Goal: Task Accomplishment & Management: Use online tool/utility

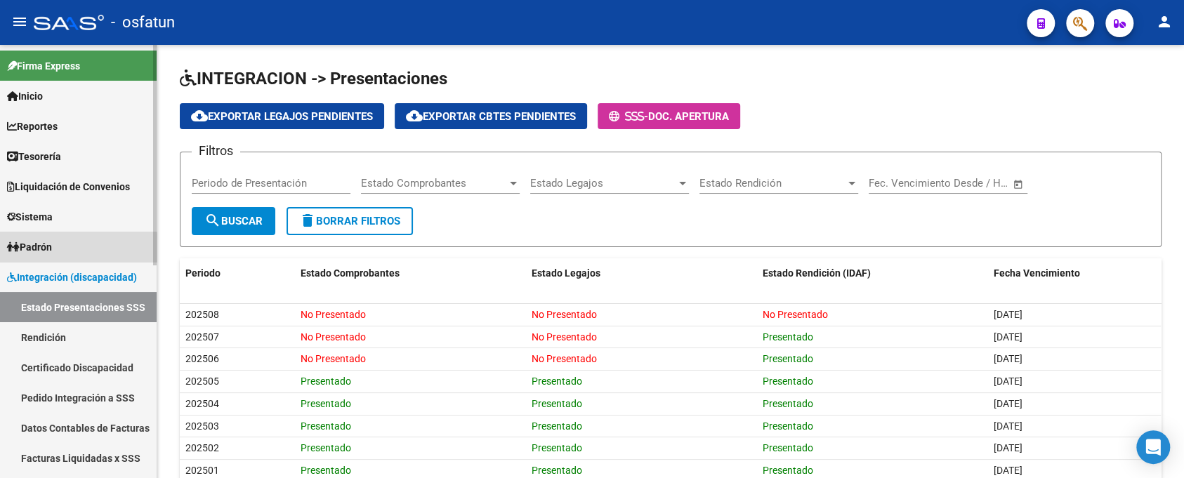
click at [63, 255] on link "Padrón" at bounding box center [78, 247] width 157 height 30
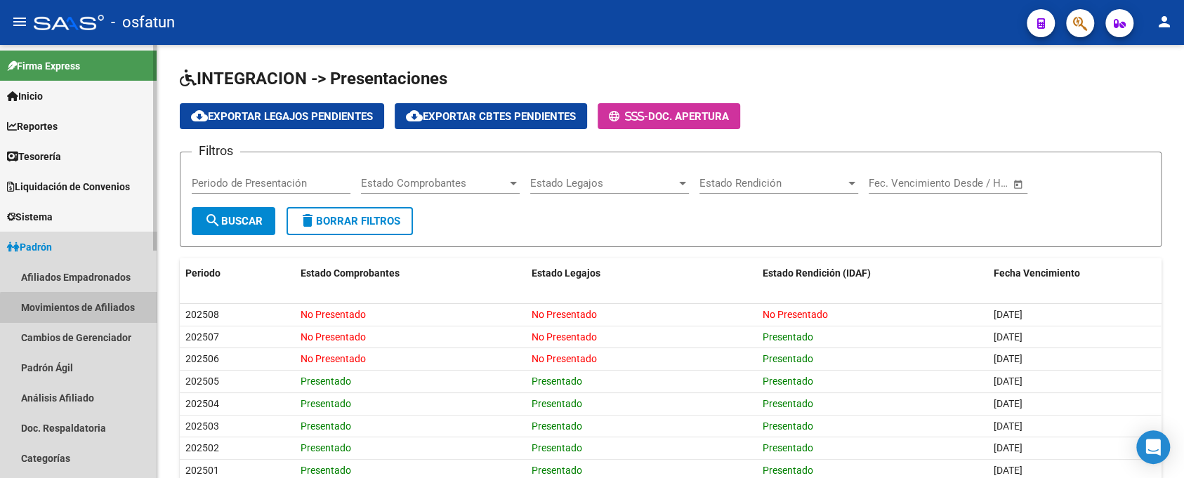
click at [88, 315] on link "Movimientos de Afiliados" at bounding box center [78, 307] width 157 height 30
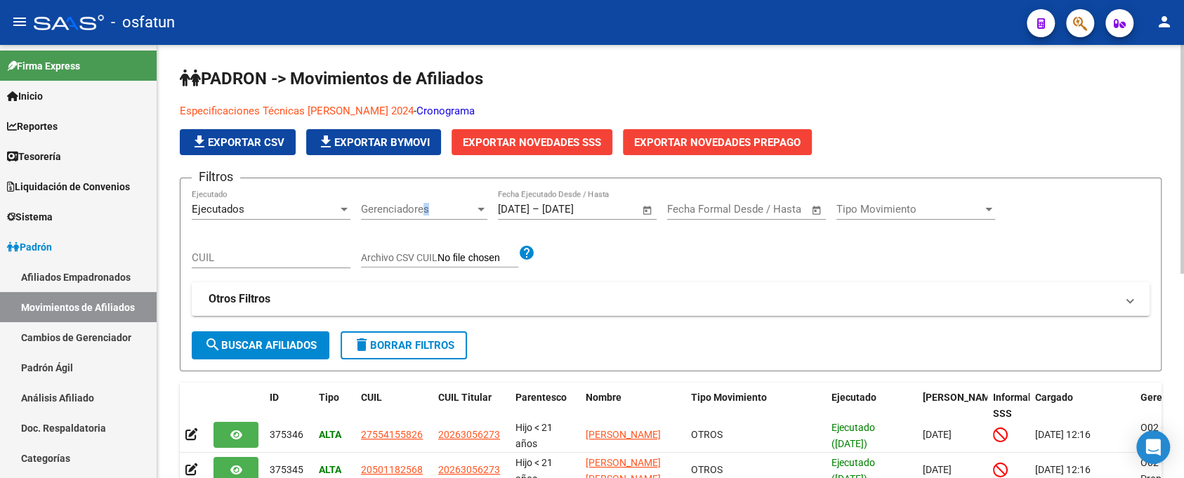
click at [425, 213] on div "Gerenciadores Gerenciadores" at bounding box center [424, 205] width 126 height 30
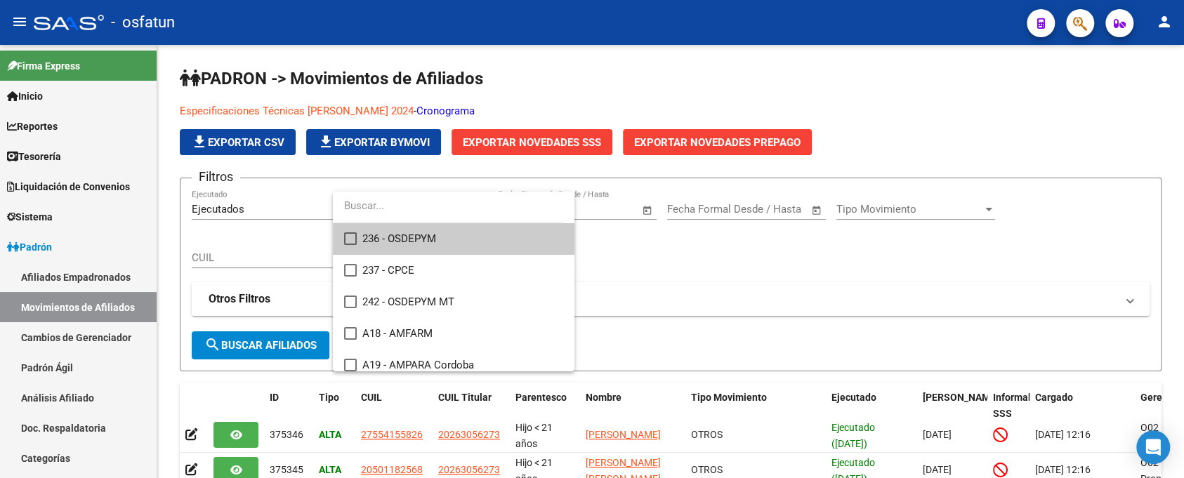
click at [399, 197] on input "dropdown search" at bounding box center [448, 206] width 230 height 32
click at [765, 287] on div at bounding box center [592, 239] width 1184 height 478
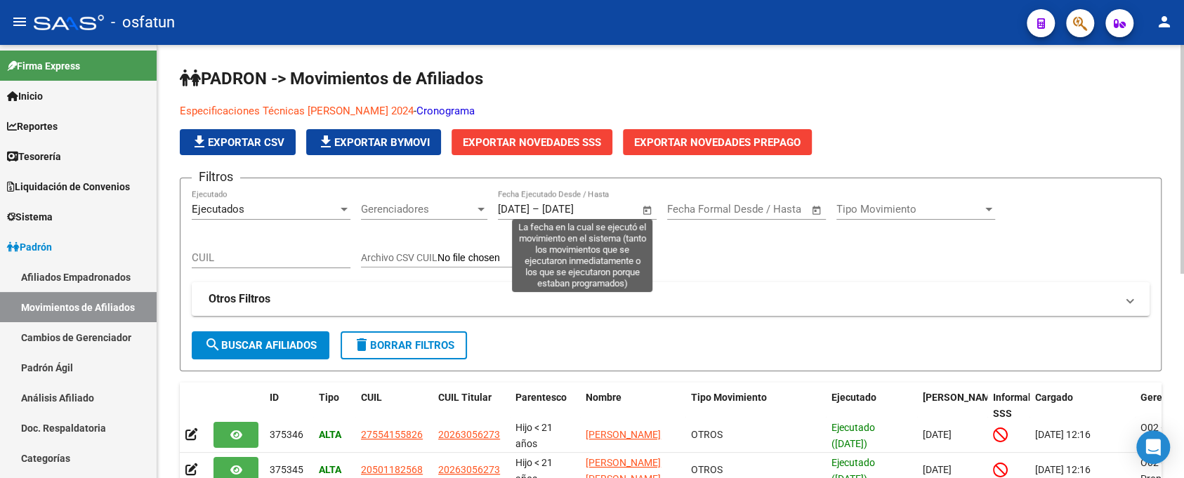
click at [645, 209] on span "Open calendar" at bounding box center [647, 210] width 34 height 34
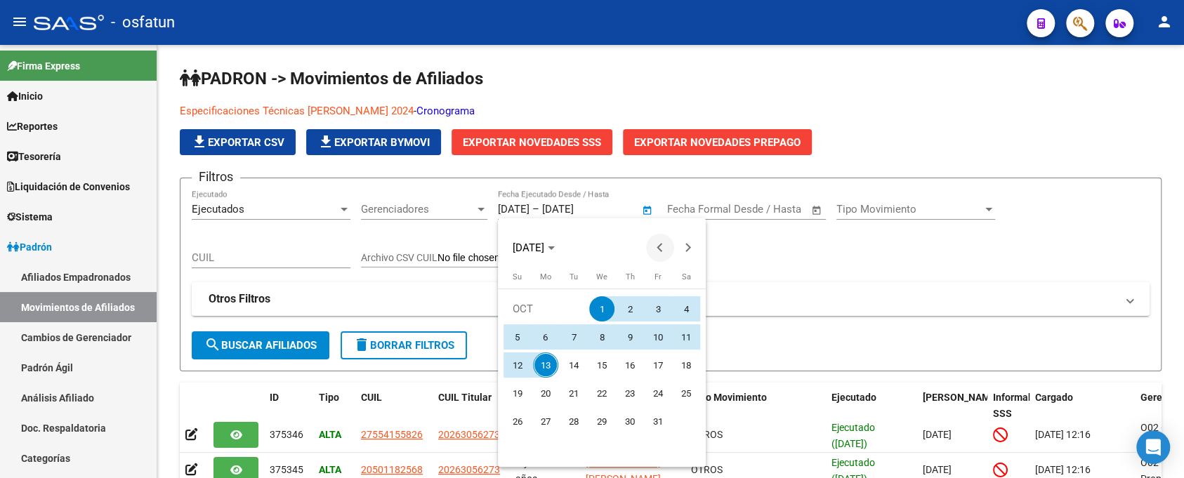
click at [655, 245] on span "Previous month" at bounding box center [660, 248] width 28 height 28
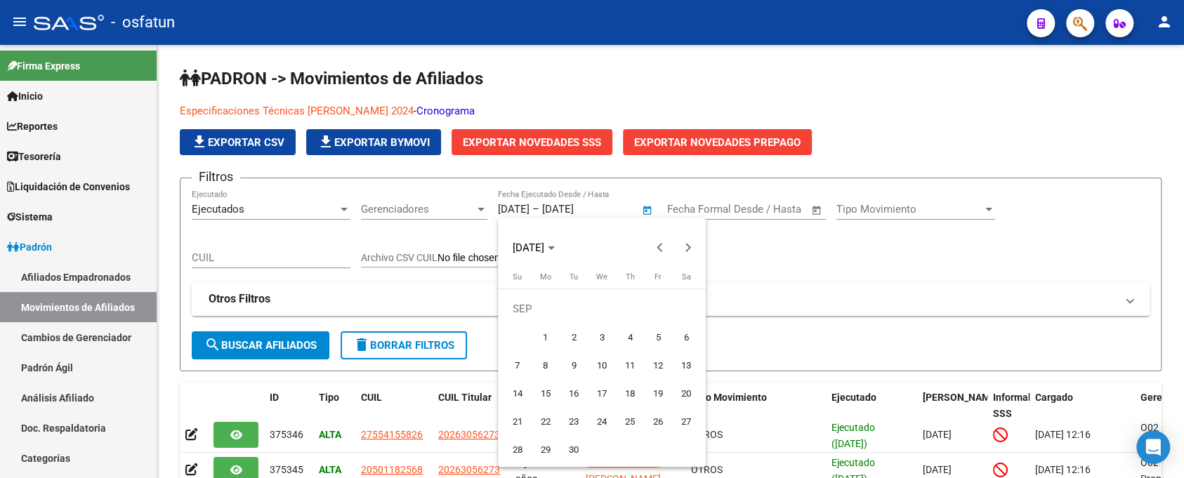
click at [538, 330] on span "1" at bounding box center [545, 336] width 25 height 25
type input "[DATE]"
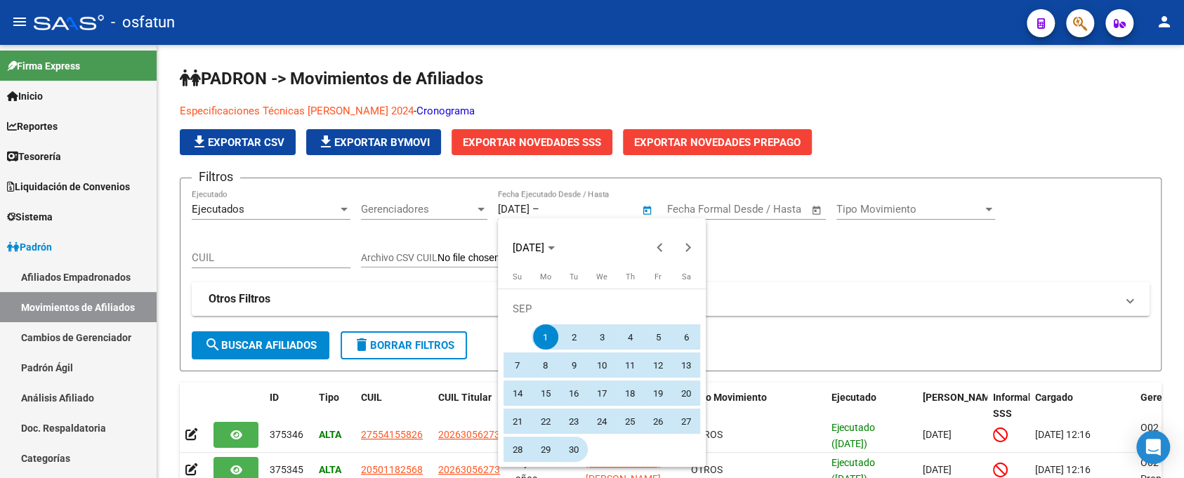
click at [572, 443] on span "30" at bounding box center [573, 449] width 25 height 25
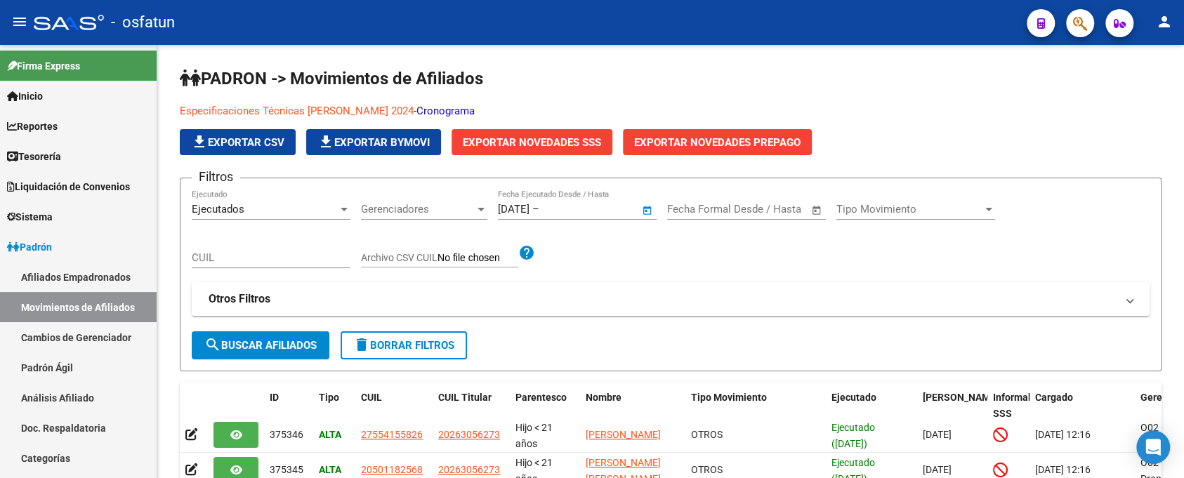
type input "[DATE]"
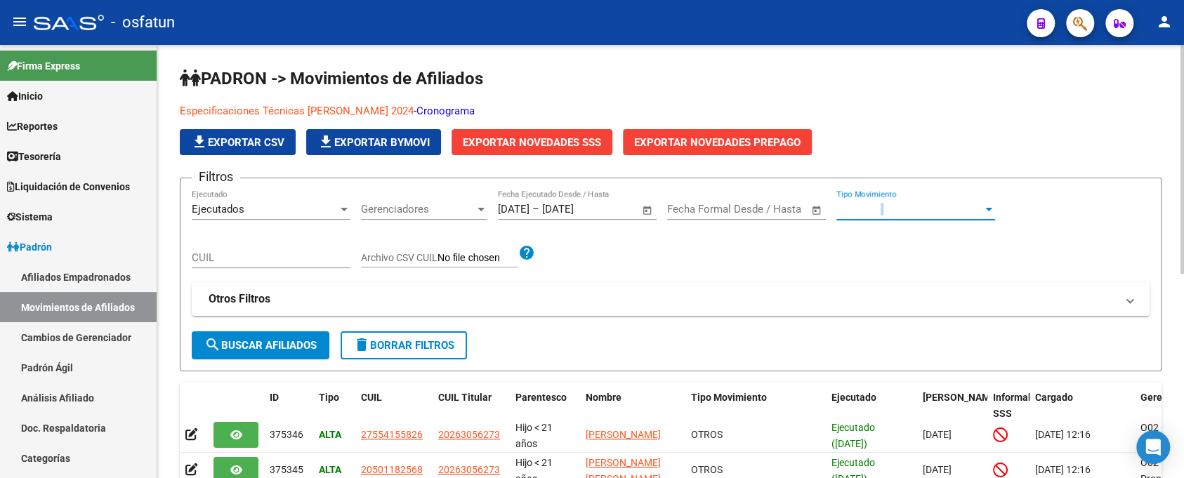
click at [881, 206] on span "Tipo Movimiento" at bounding box center [909, 209] width 146 height 13
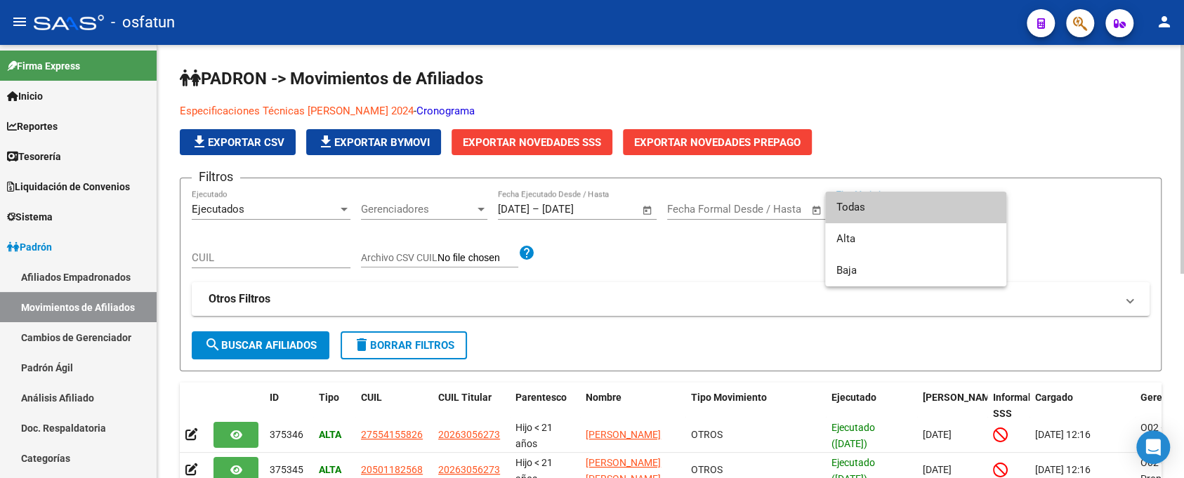
click at [1027, 211] on div at bounding box center [592, 239] width 1184 height 478
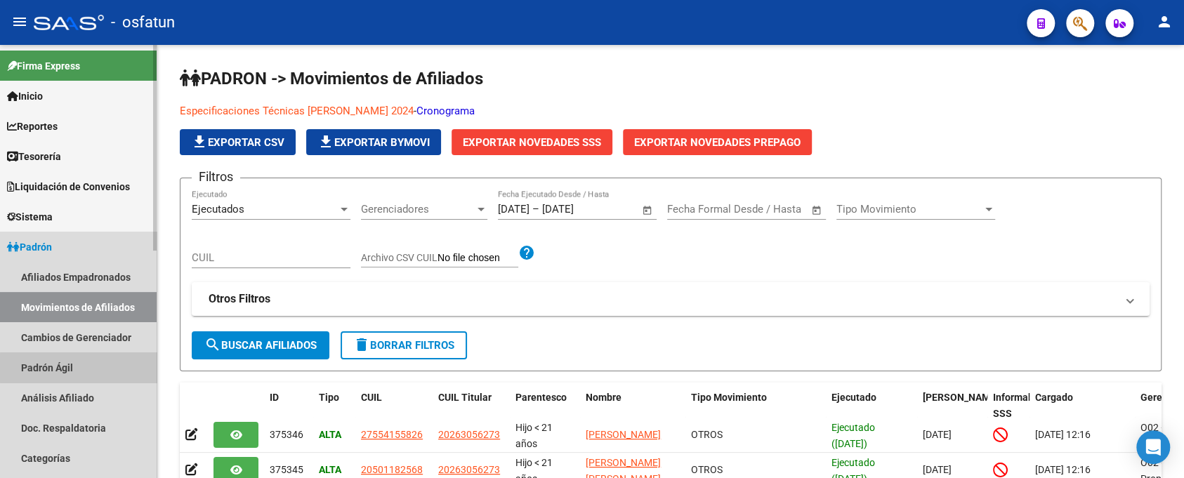
click at [80, 368] on link "Padrón Ágil" at bounding box center [78, 367] width 157 height 30
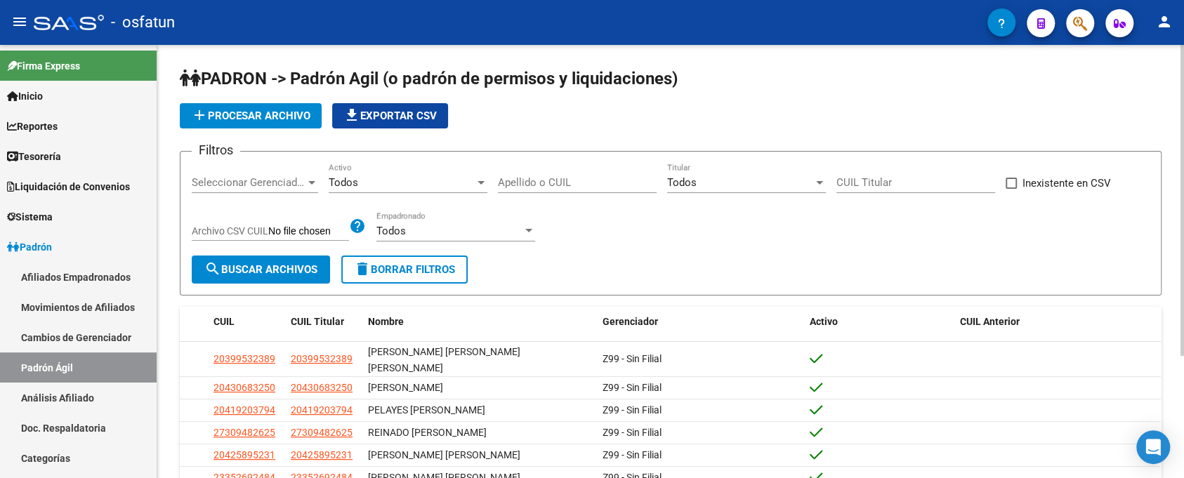
click at [468, 223] on div "Todos Empadronado" at bounding box center [455, 226] width 159 height 30
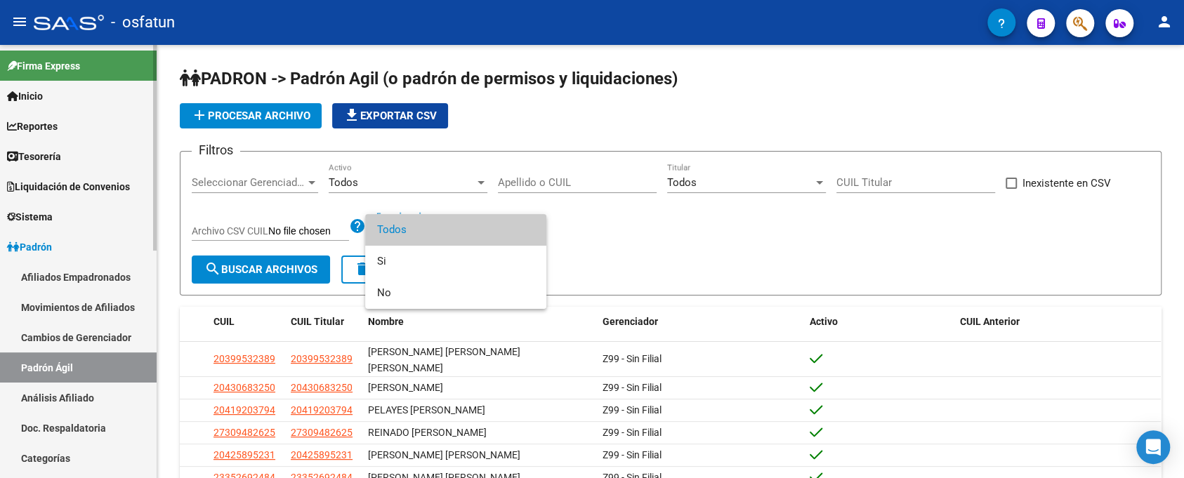
click at [65, 303] on div at bounding box center [592, 239] width 1184 height 478
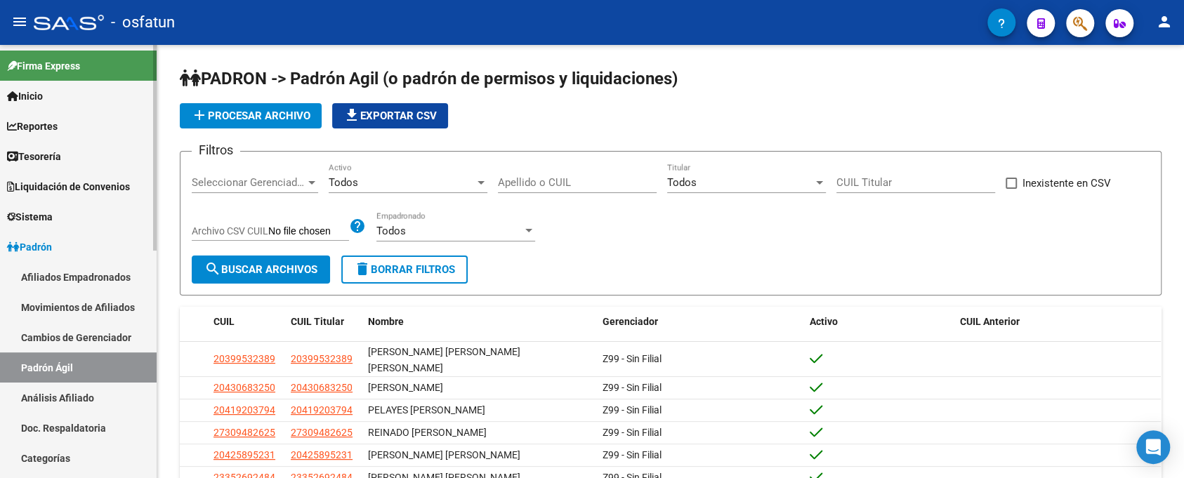
click at [66, 305] on link "Movimientos de Afiliados" at bounding box center [78, 307] width 157 height 30
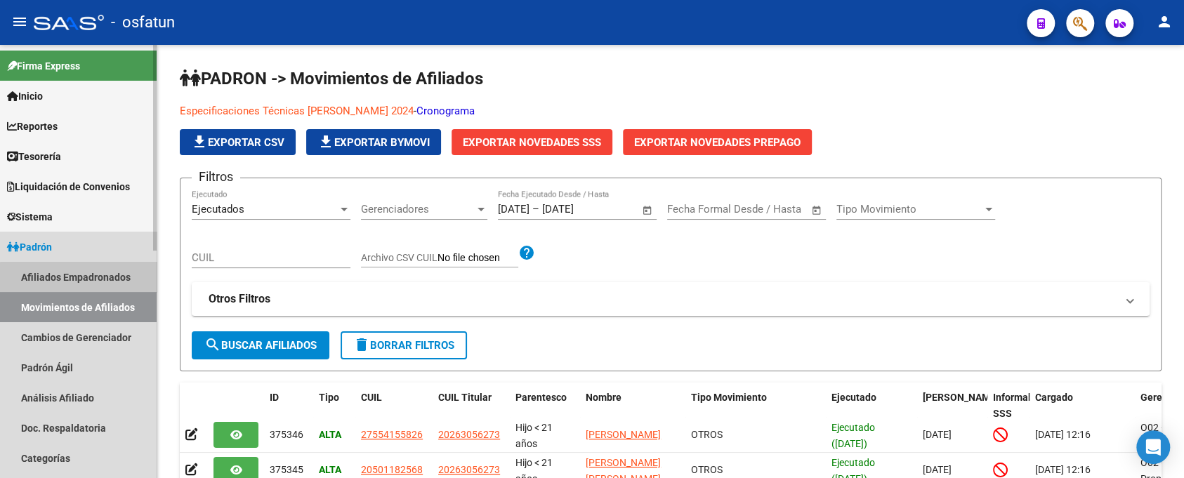
click at [94, 282] on link "Afiliados Empadronados" at bounding box center [78, 277] width 157 height 30
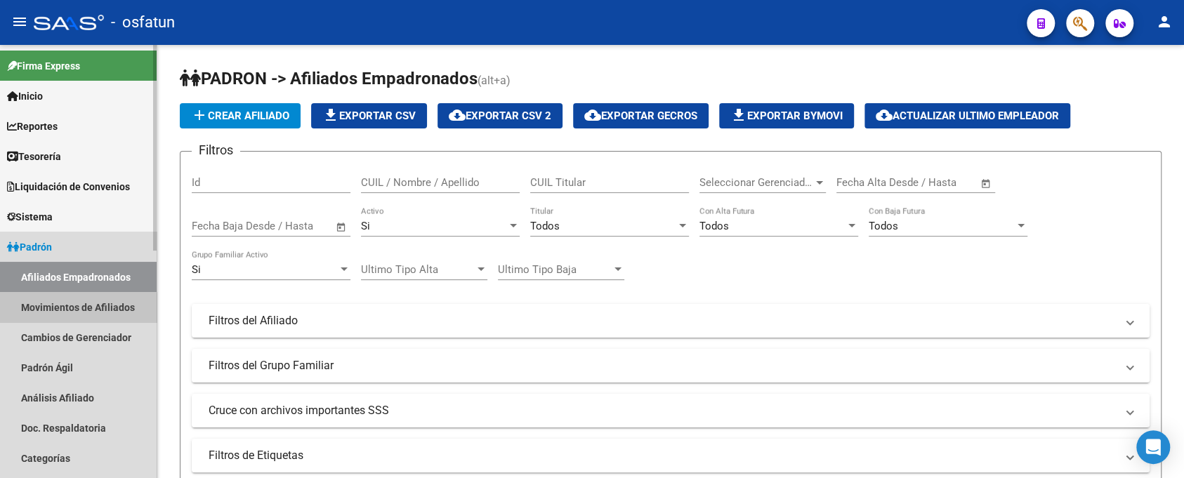
click at [77, 308] on link "Movimientos de Afiliados" at bounding box center [78, 307] width 157 height 30
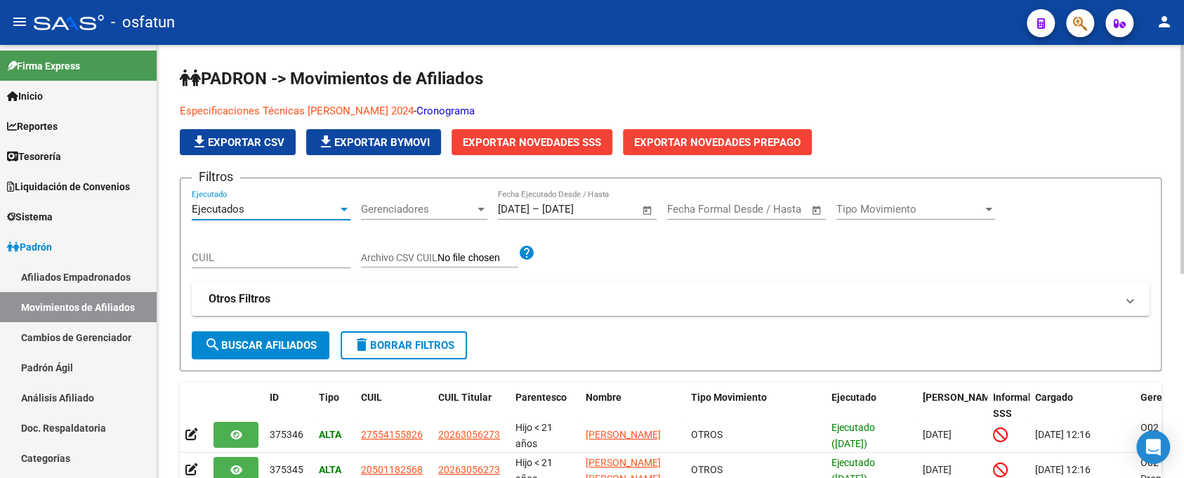
click at [323, 204] on div "Ejecutados" at bounding box center [265, 209] width 146 height 13
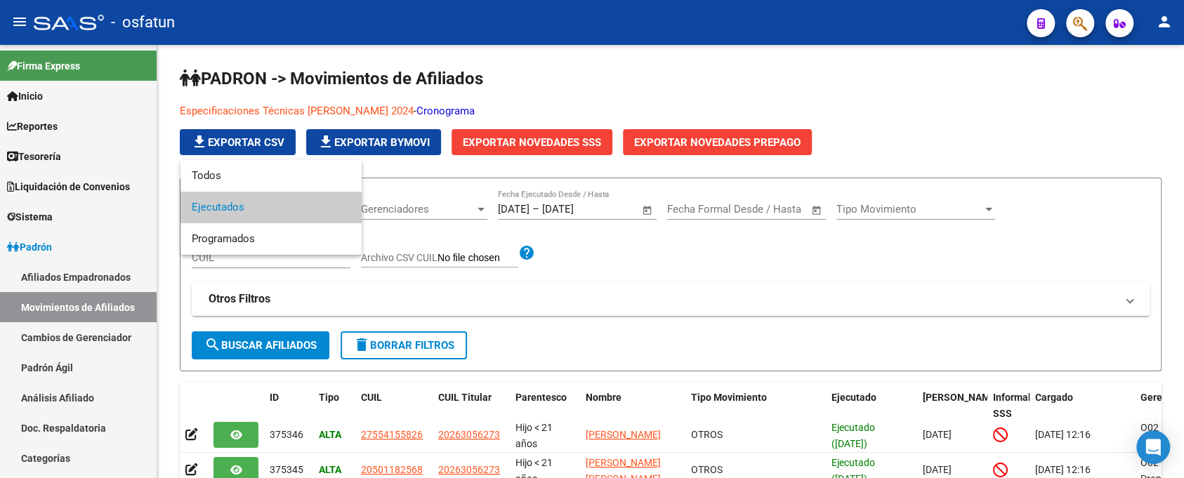
click at [880, 204] on div at bounding box center [592, 239] width 1184 height 478
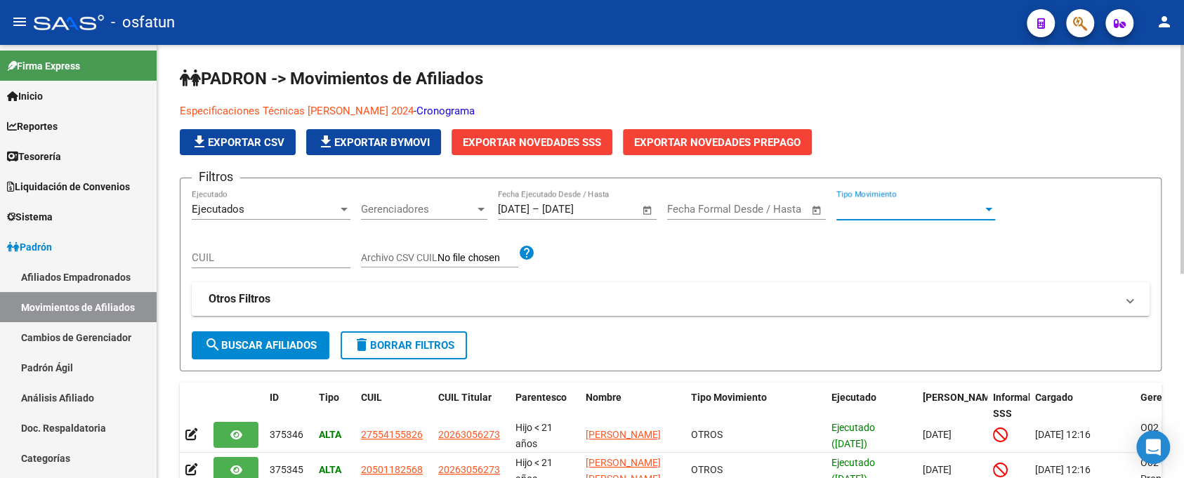
click at [888, 207] on span "Tipo Movimiento" at bounding box center [909, 209] width 146 height 13
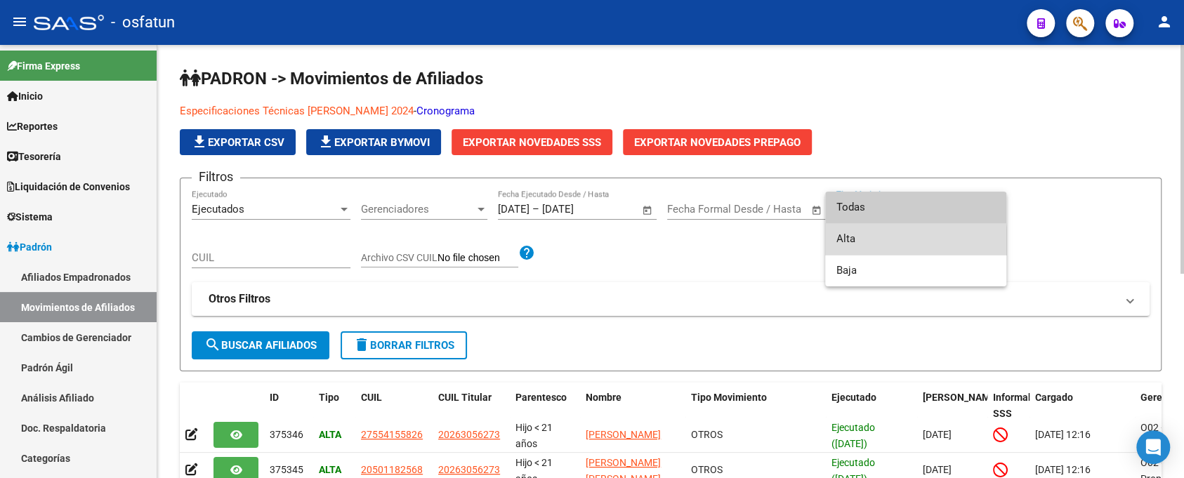
click at [891, 246] on span "Alta" at bounding box center [915, 239] width 159 height 32
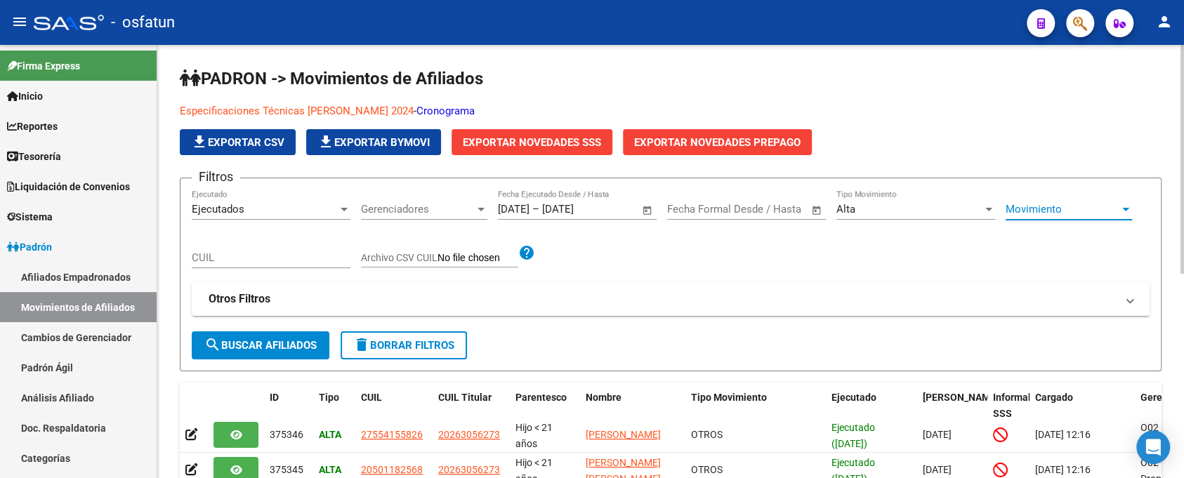
click at [1051, 204] on span "Movimiento" at bounding box center [1062, 209] width 114 height 13
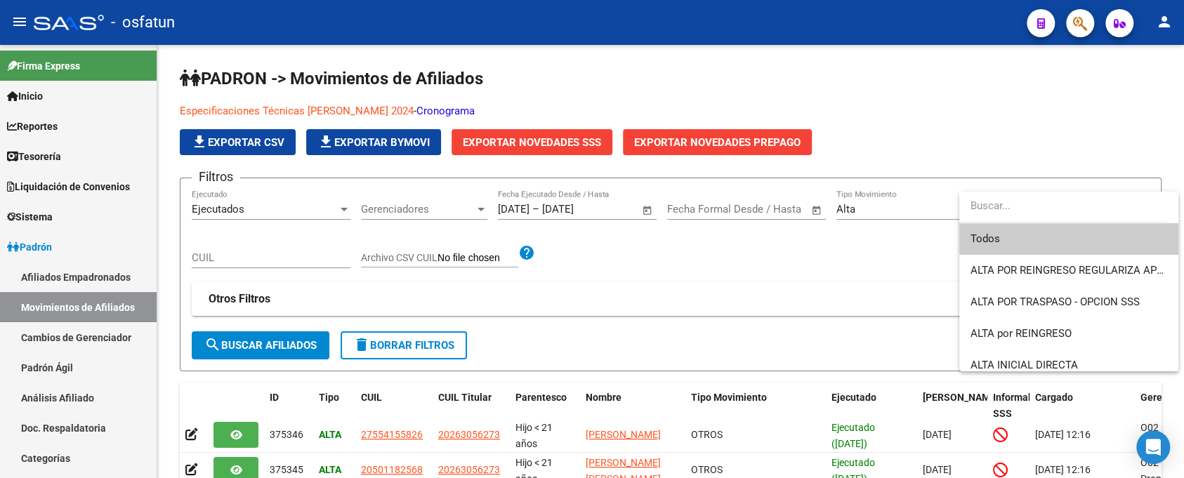
click at [391, 207] on div at bounding box center [592, 239] width 1184 height 478
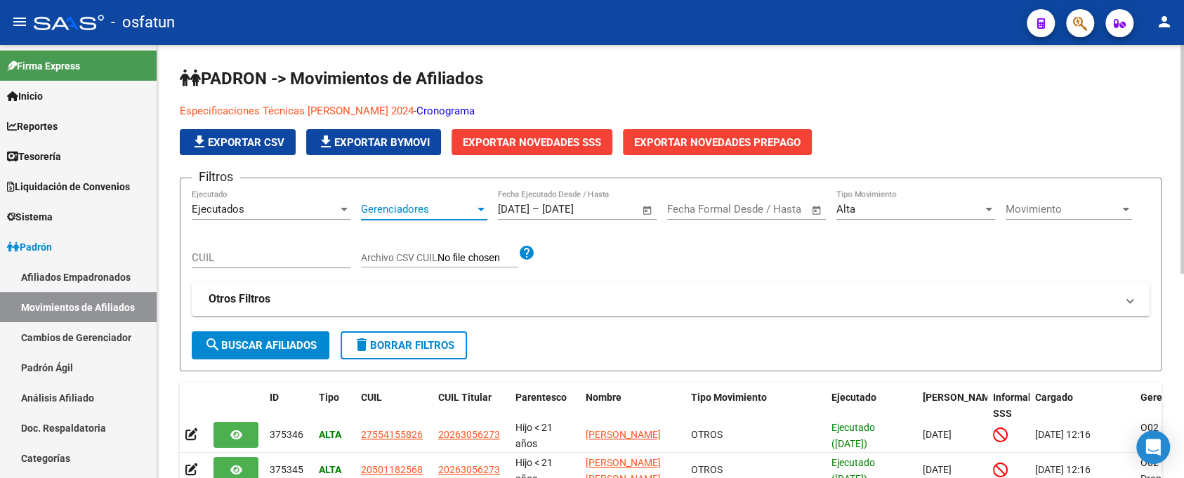
click at [482, 208] on div at bounding box center [480, 210] width 7 height 4
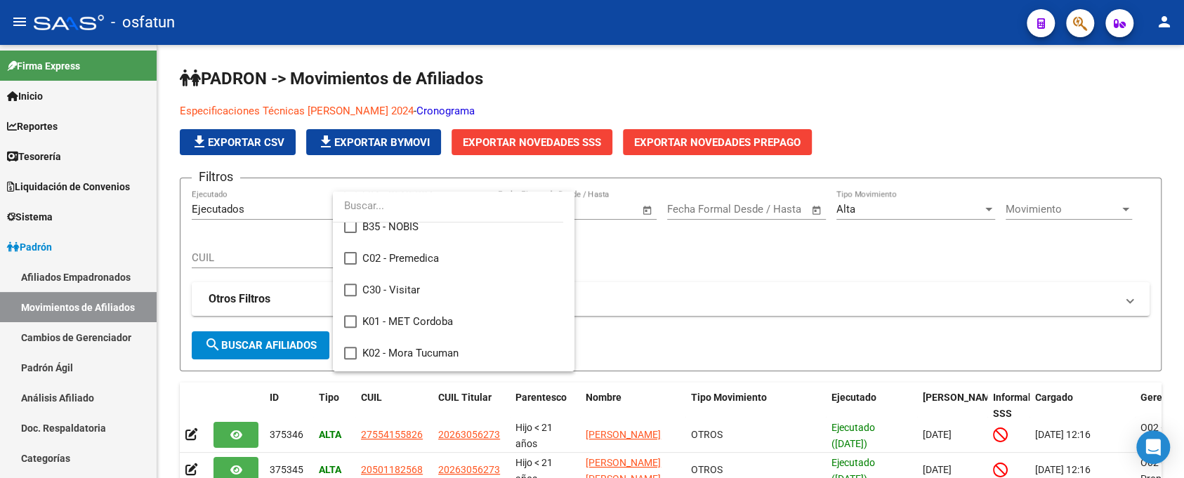
scroll to position [704, 0]
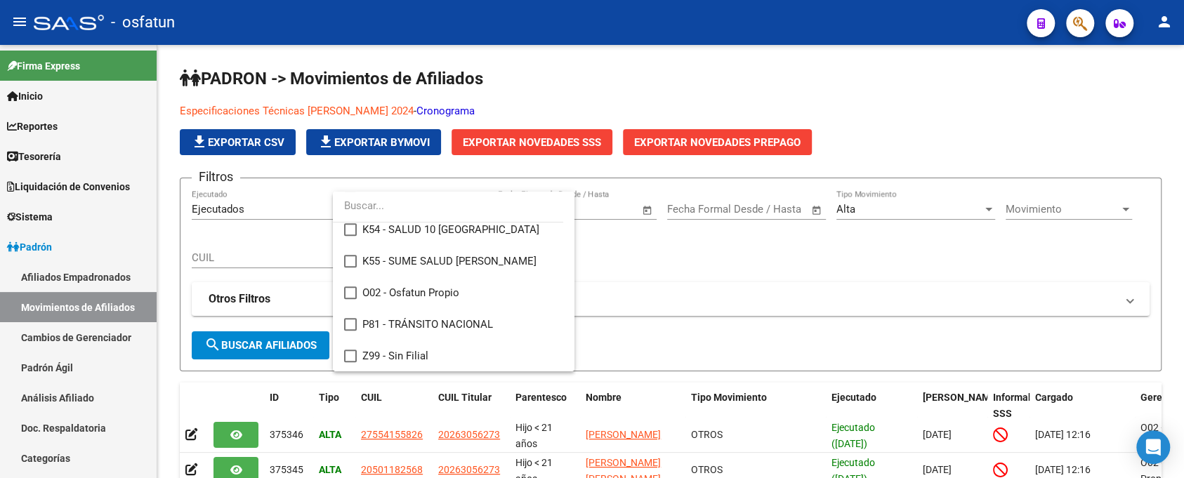
click at [700, 257] on div at bounding box center [592, 239] width 1184 height 478
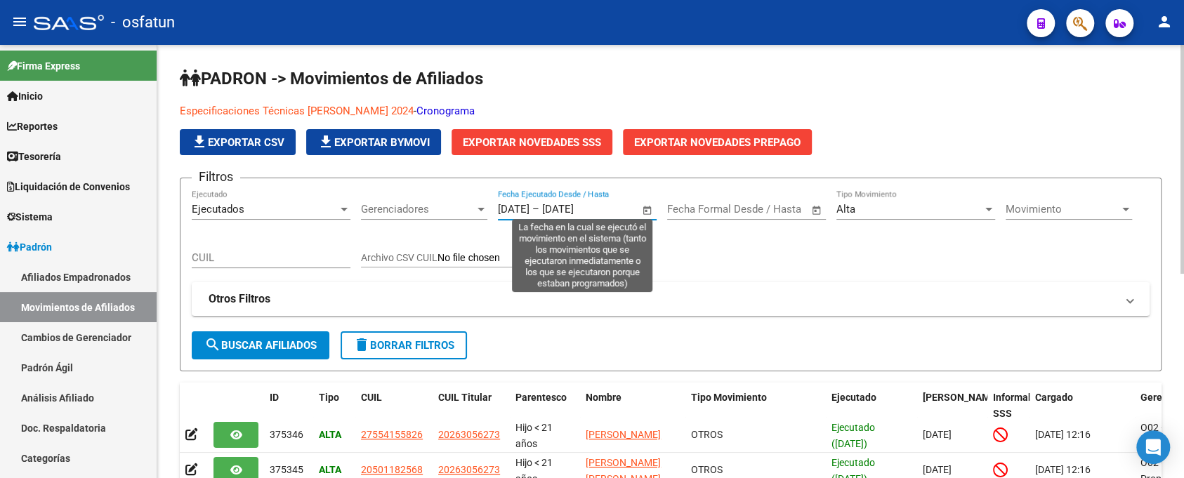
click at [604, 204] on input "[DATE]" at bounding box center [576, 209] width 68 height 13
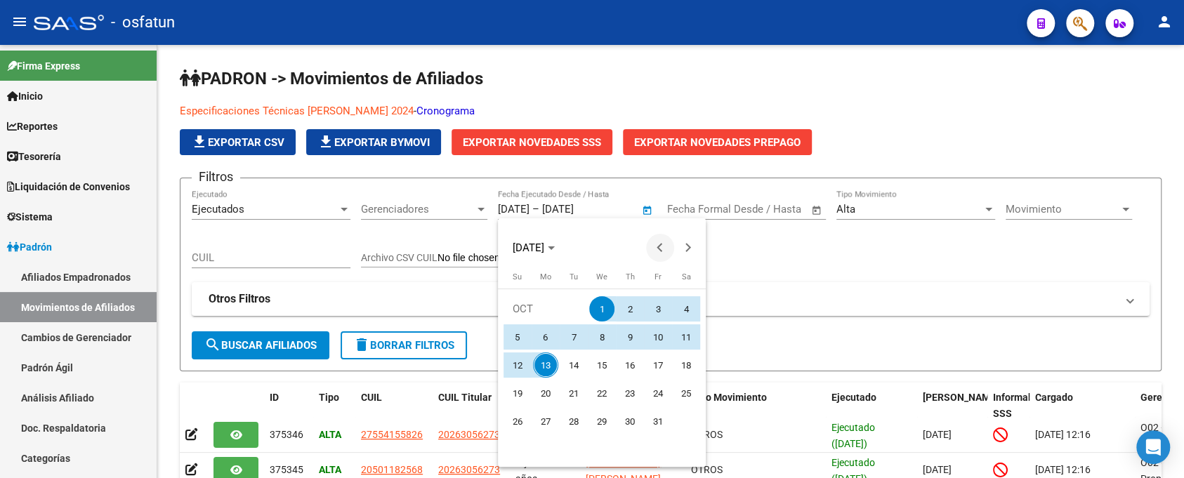
click at [651, 237] on span "Previous month" at bounding box center [660, 248] width 28 height 28
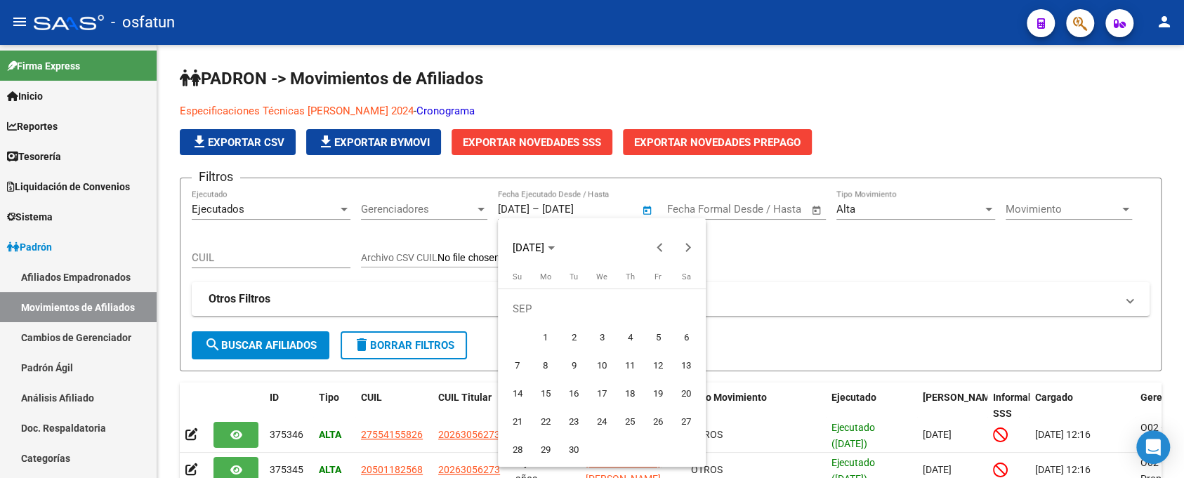
click at [553, 328] on span "1" at bounding box center [545, 336] width 25 height 25
type input "[DATE]"
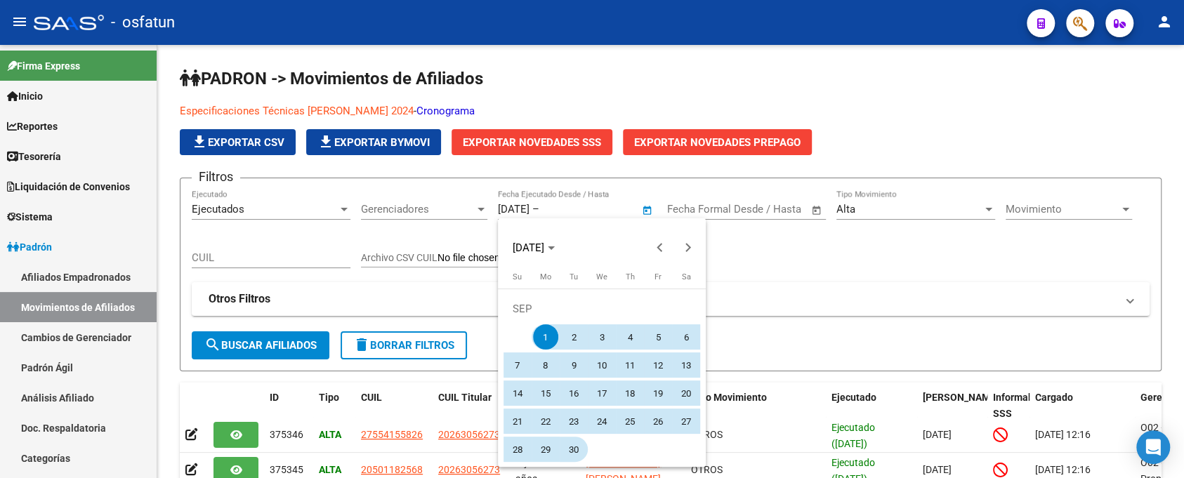
click at [574, 453] on span "30" at bounding box center [573, 449] width 25 height 25
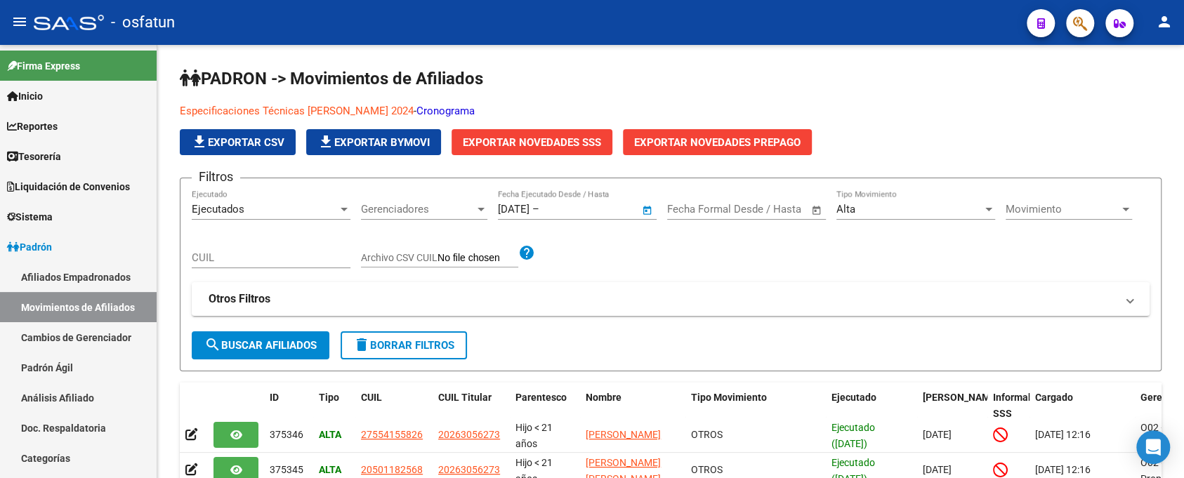
type input "[DATE]"
click at [1022, 200] on div "Movimiento Movimiento" at bounding box center [1068, 205] width 126 height 30
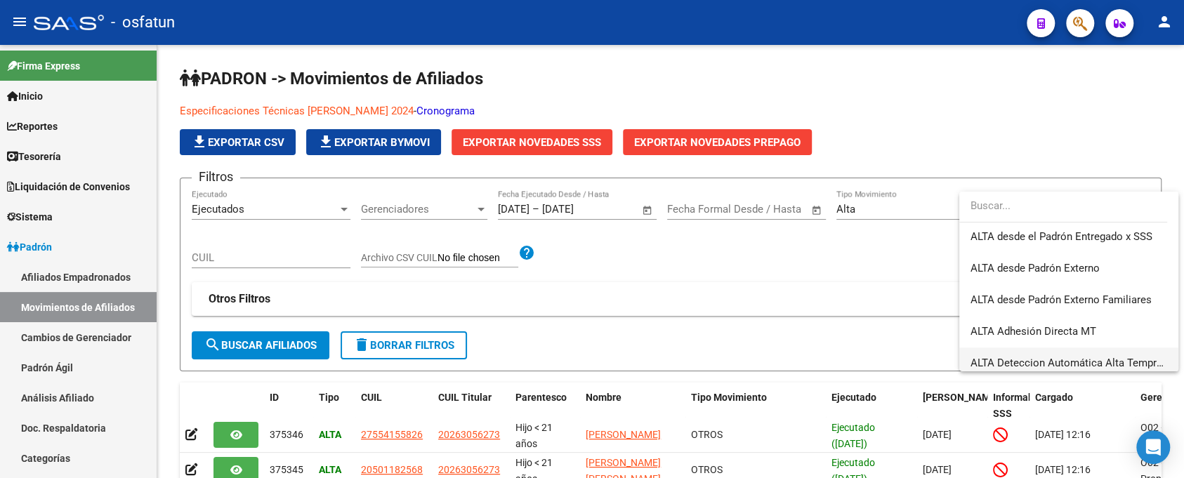
scroll to position [468, 0]
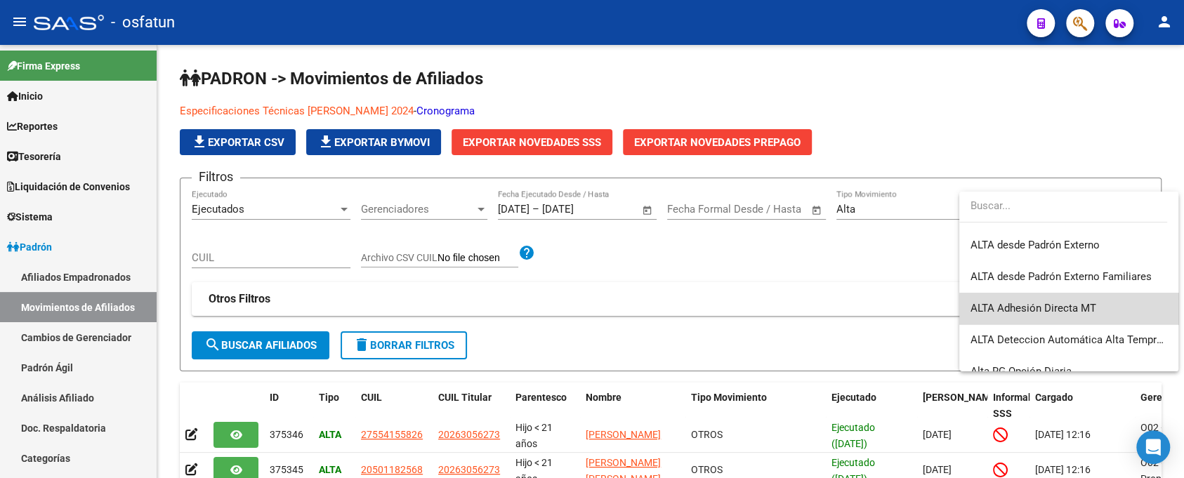
click at [1116, 309] on span "ALTA Adhesión Directa MT" at bounding box center [1068, 309] width 197 height 32
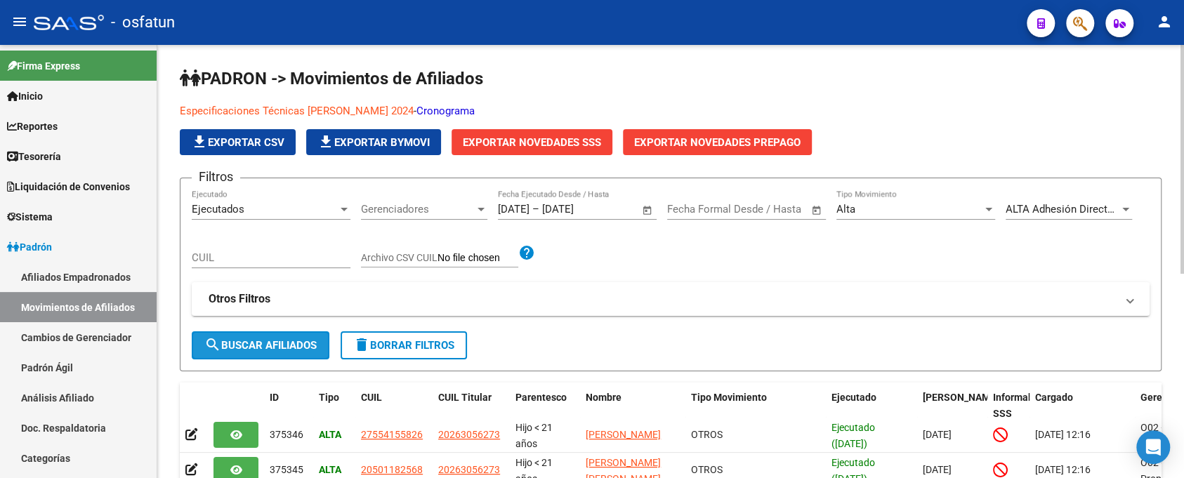
click at [292, 340] on span "search Buscar Afiliados" at bounding box center [260, 345] width 112 height 13
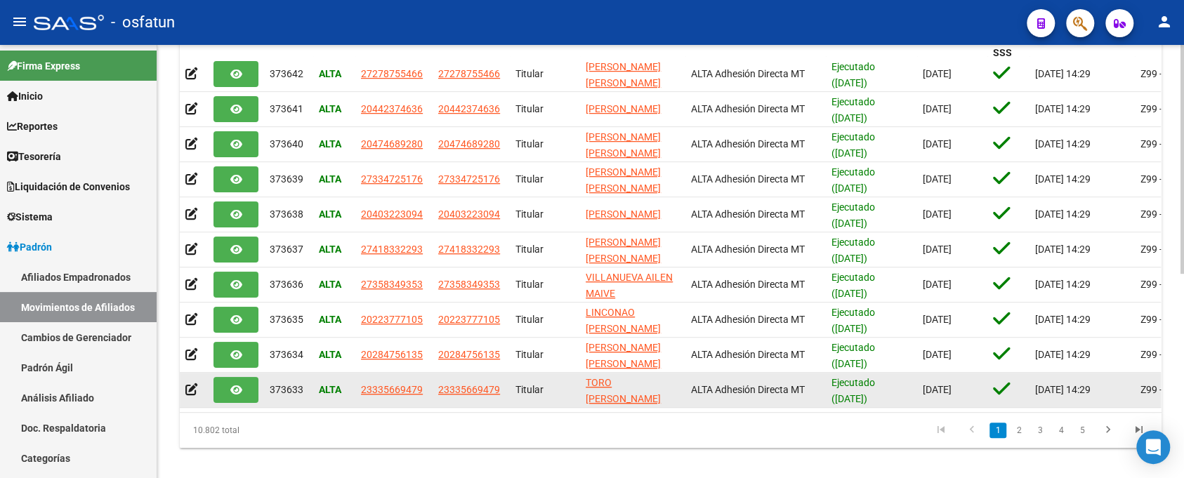
scroll to position [385, 0]
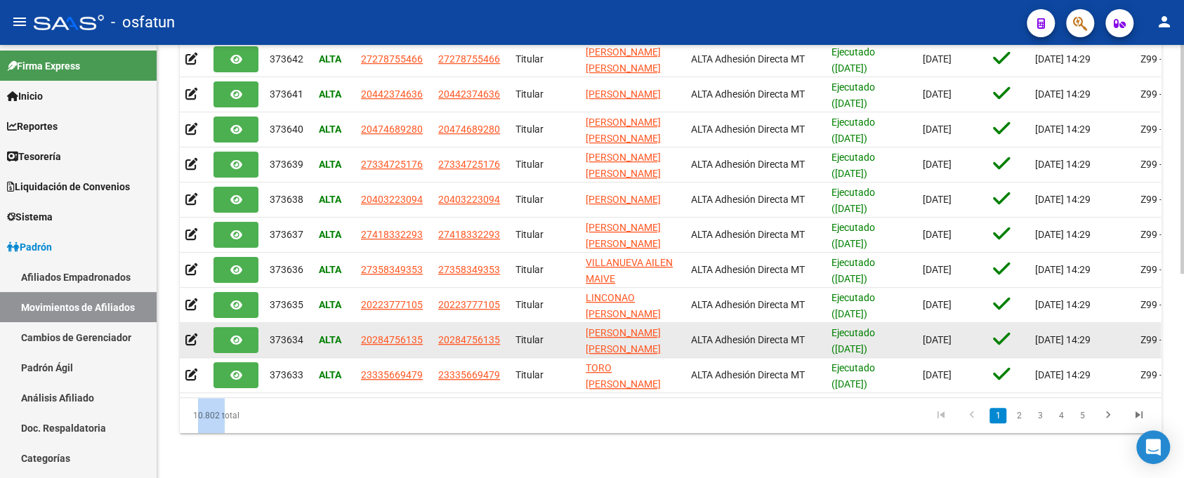
drag, startPoint x: 222, startPoint y: 409, endPoint x: 447, endPoint y: 320, distance: 242.4
click at [193, 411] on div "10.802 total" at bounding box center [277, 415] width 194 height 35
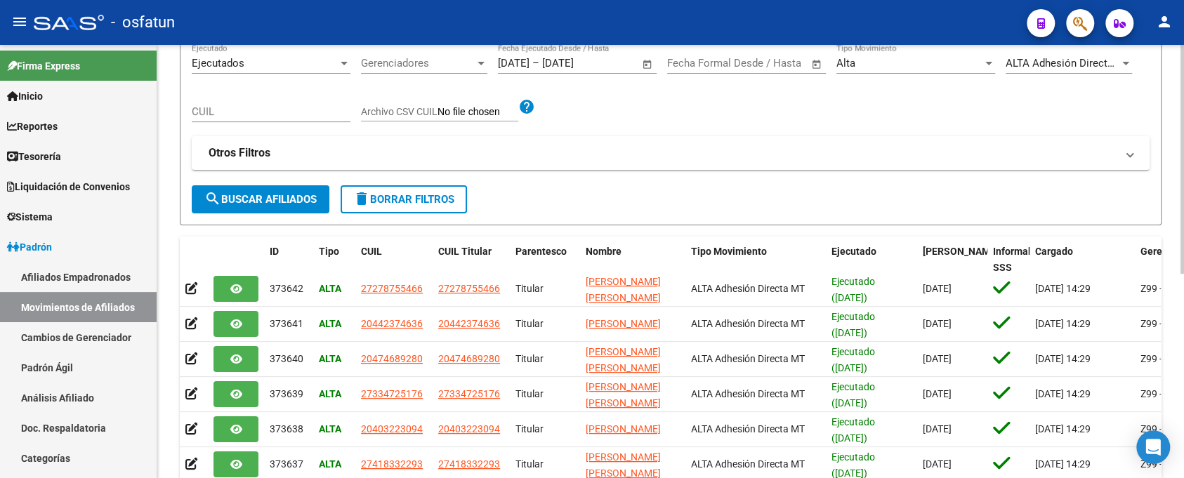
scroll to position [0, 0]
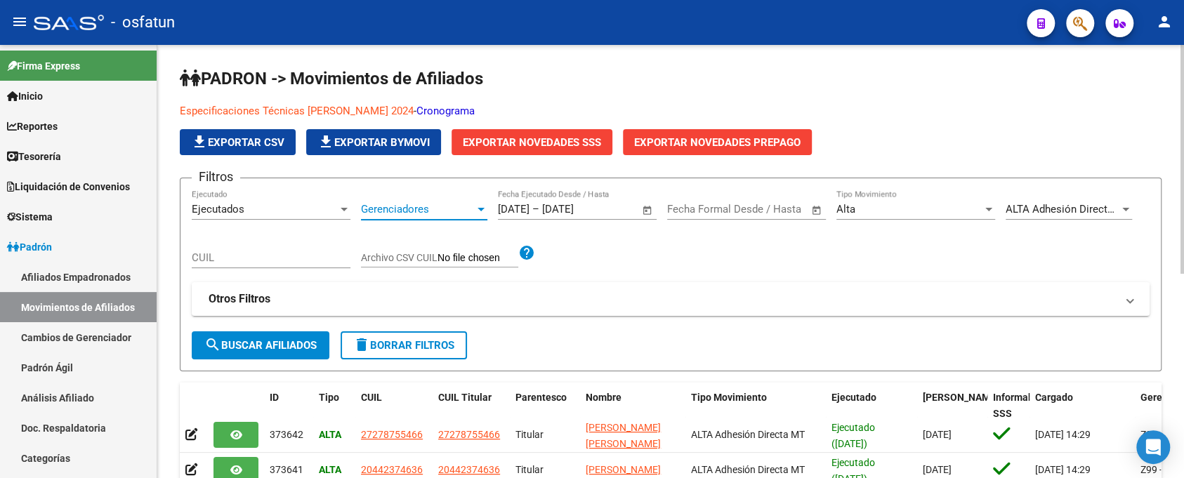
click at [395, 209] on span "Gerenciadores" at bounding box center [418, 209] width 114 height 13
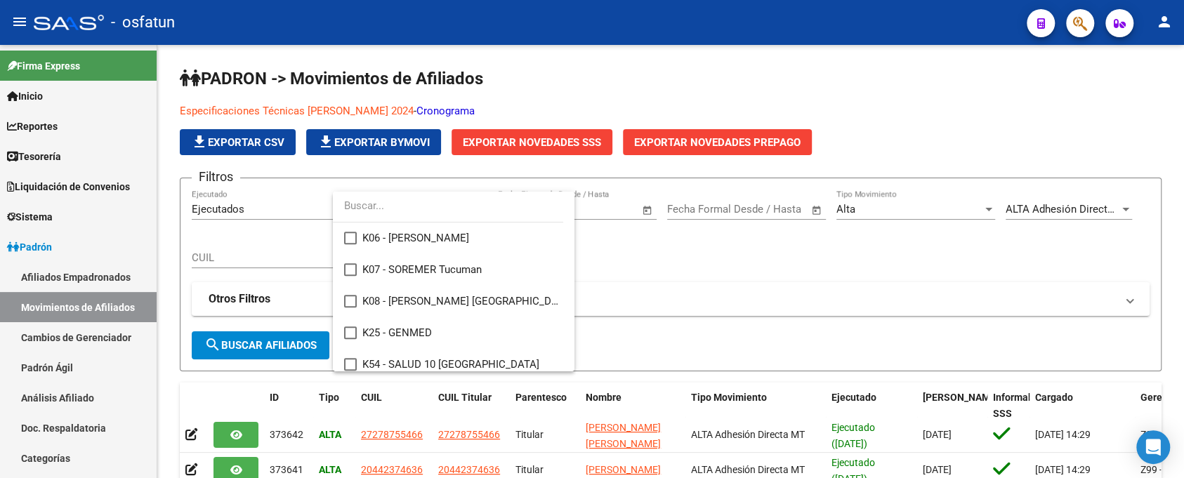
scroll to position [704, 0]
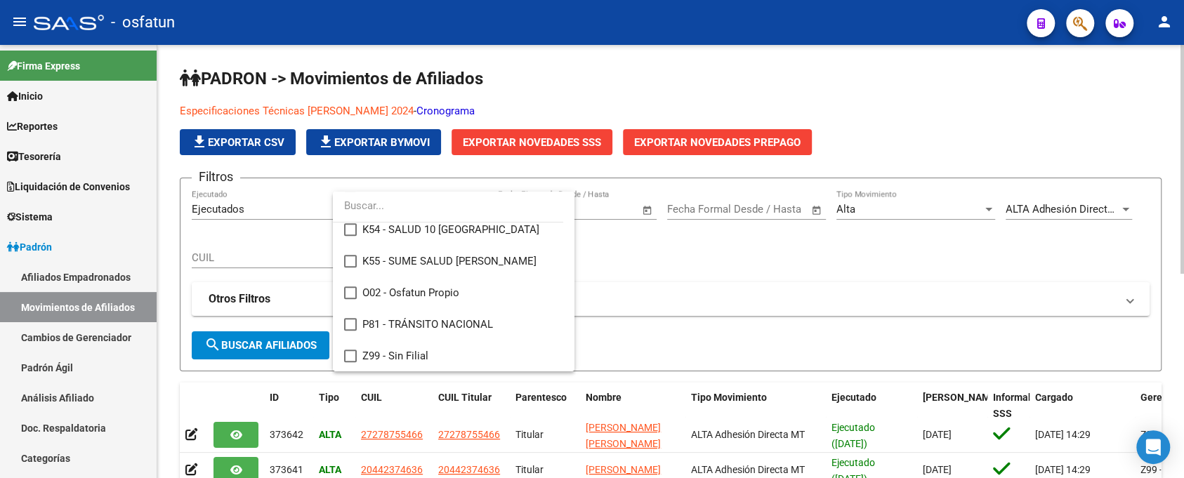
click at [730, 277] on div at bounding box center [592, 239] width 1184 height 478
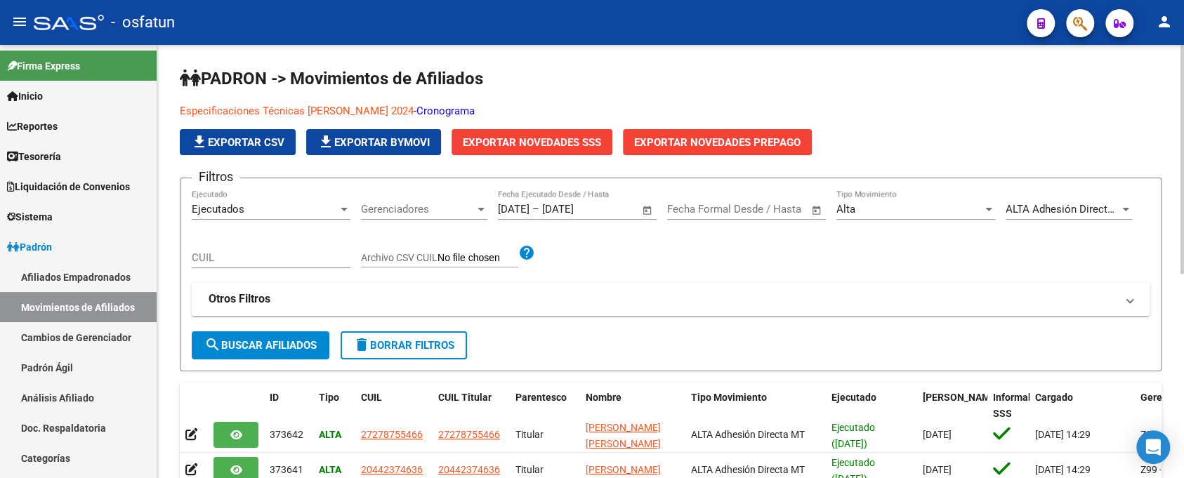
click at [456, 213] on span "Gerenciadores" at bounding box center [418, 209] width 114 height 13
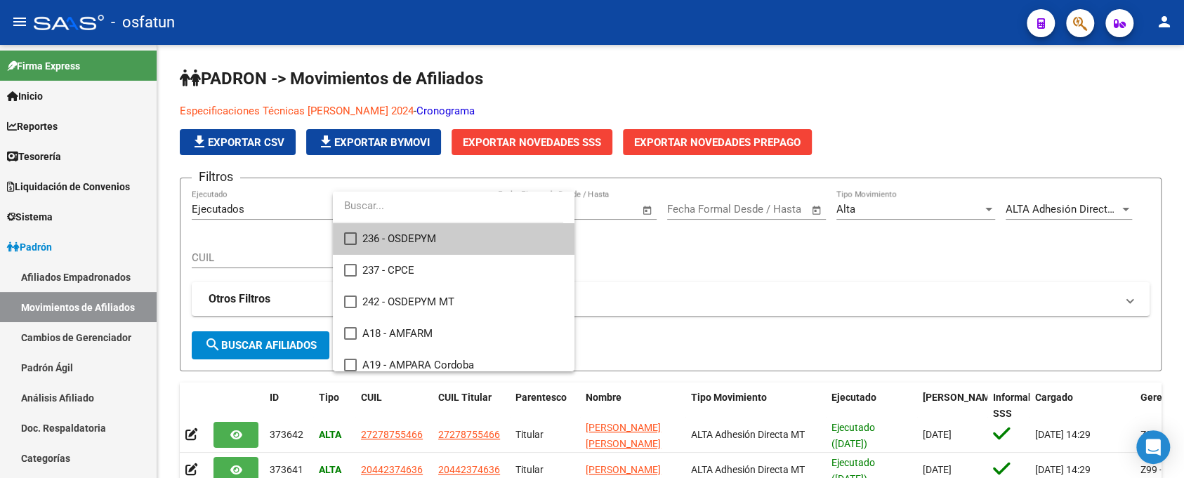
click at [708, 256] on div at bounding box center [592, 239] width 1184 height 478
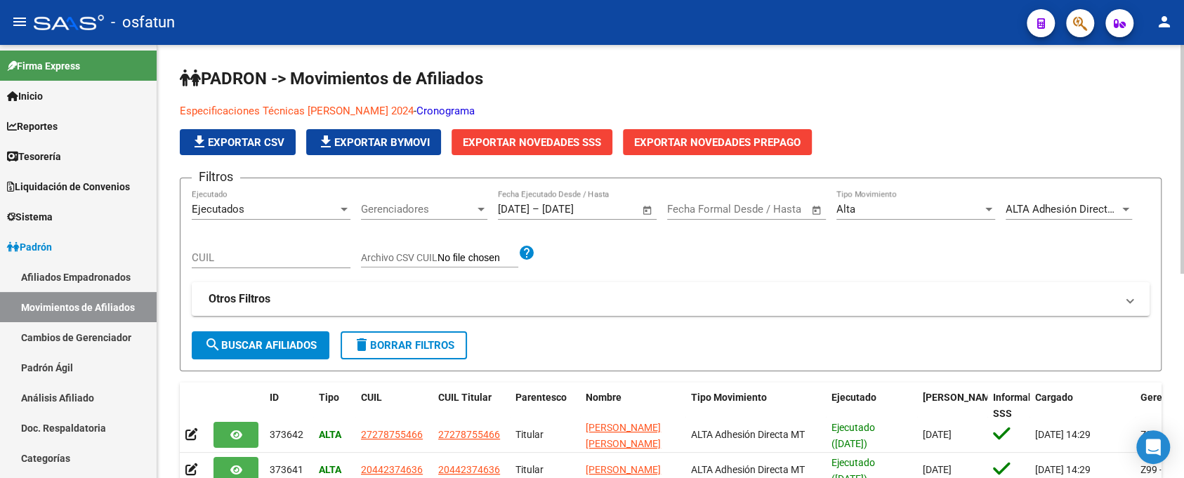
click at [937, 208] on div "Alta" at bounding box center [909, 209] width 146 height 13
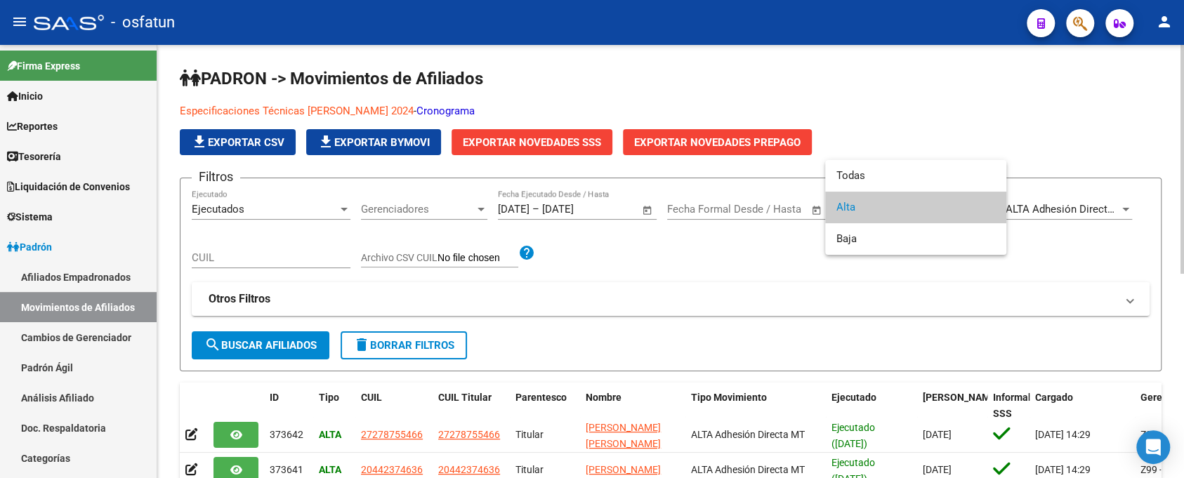
drag, startPoint x: 756, startPoint y: 267, endPoint x: 718, endPoint y: 246, distance: 43.4
click at [754, 266] on div at bounding box center [592, 239] width 1184 height 478
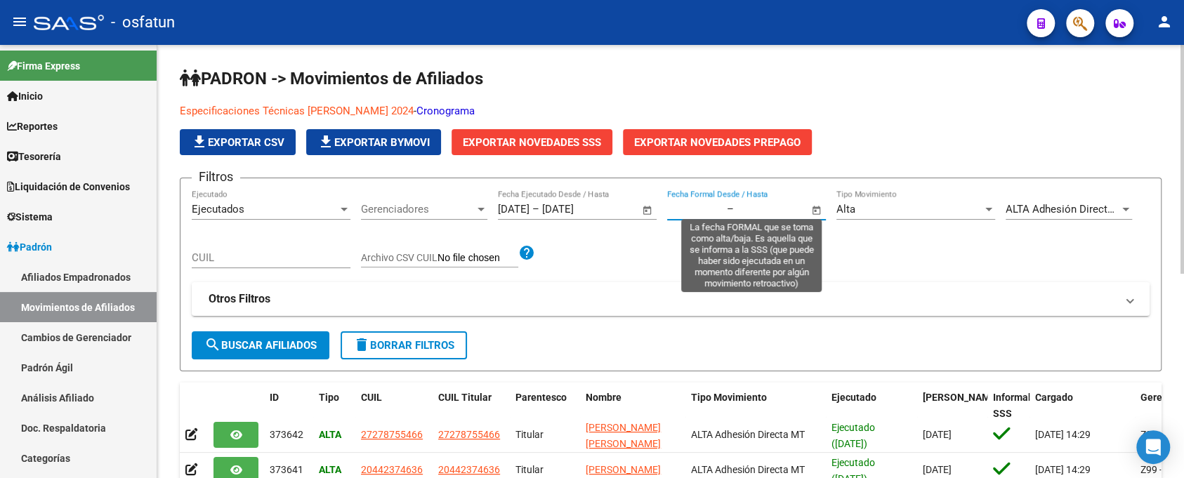
click at [704, 204] on input "text" at bounding box center [695, 209] width 57 height 13
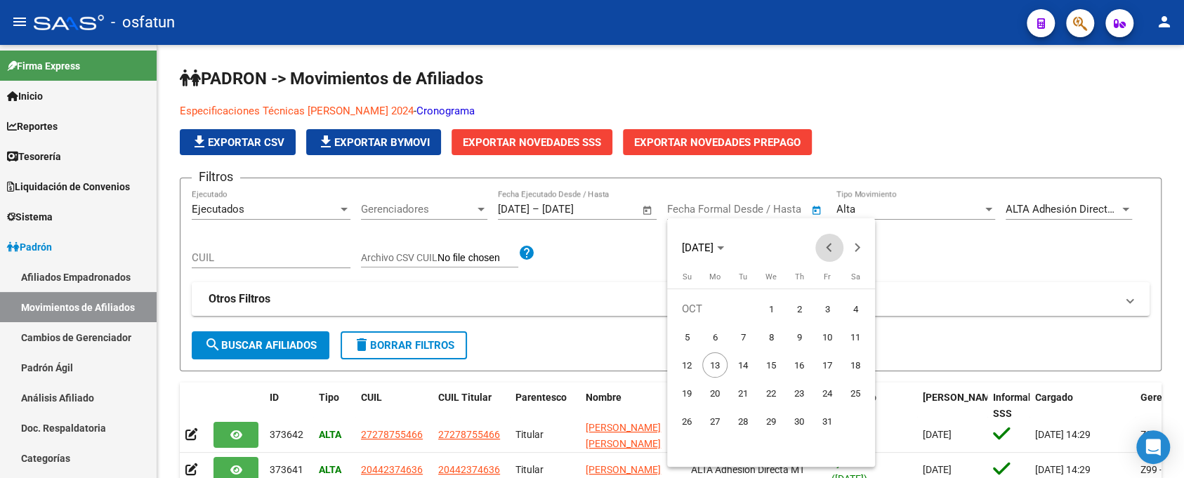
click at [830, 247] on button "Previous month" at bounding box center [829, 248] width 28 height 28
click at [713, 326] on span "1" at bounding box center [714, 336] width 25 height 25
type input "[DATE]"
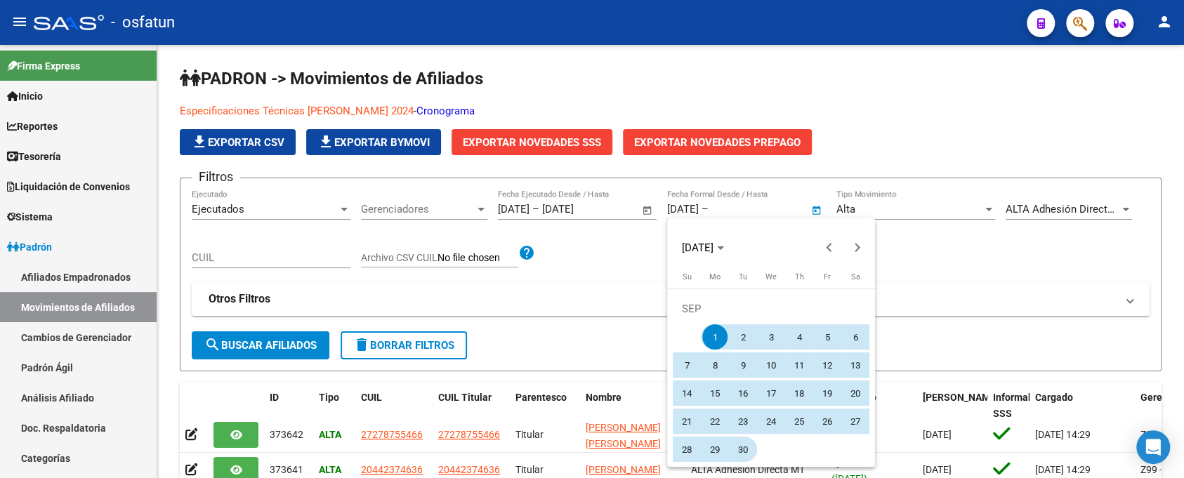
click at [734, 447] on span "30" at bounding box center [742, 449] width 25 height 25
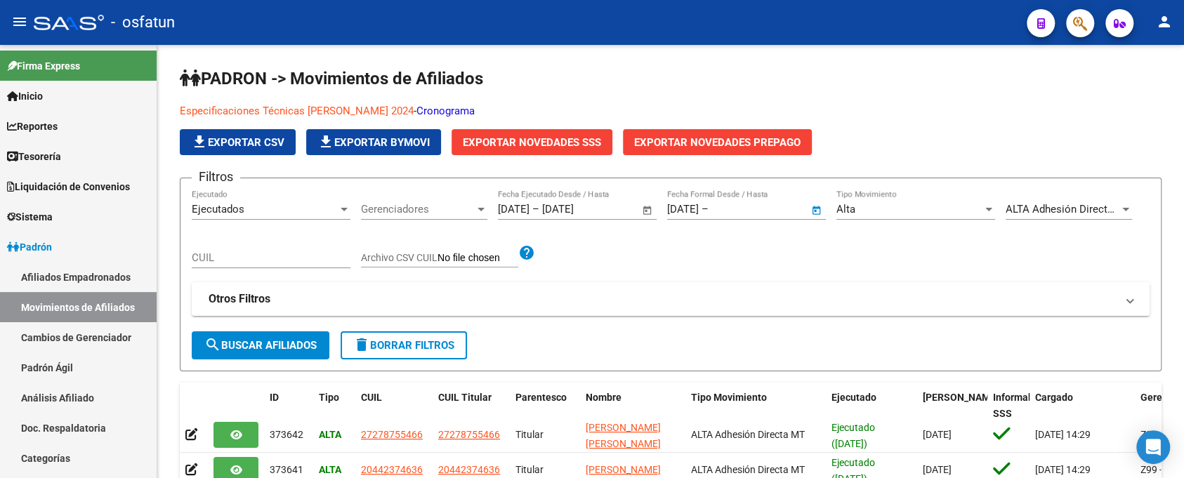
type input "[DATE]"
click at [314, 343] on span "search Buscar Afiliados" at bounding box center [260, 345] width 112 height 13
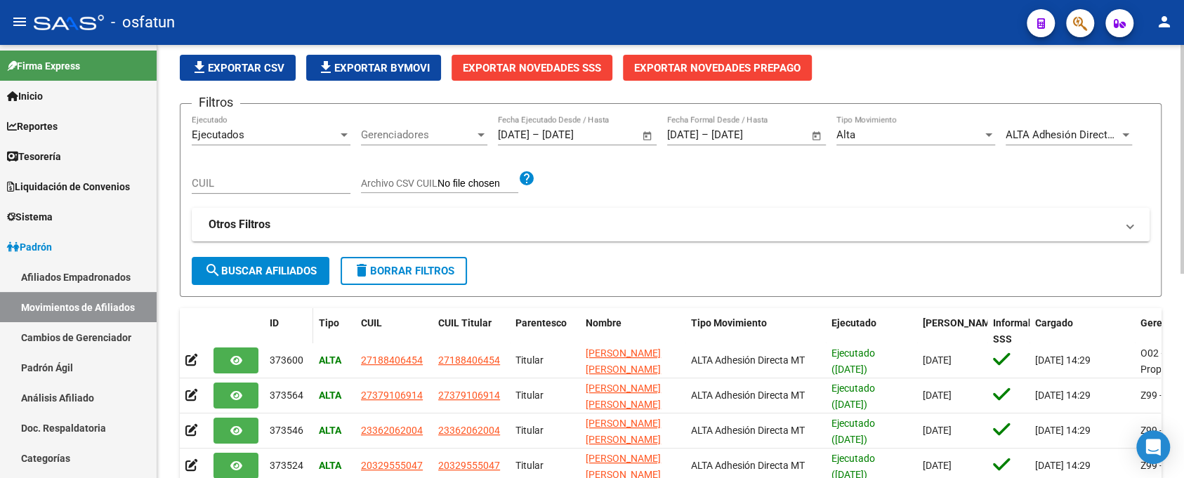
scroll to position [0, 0]
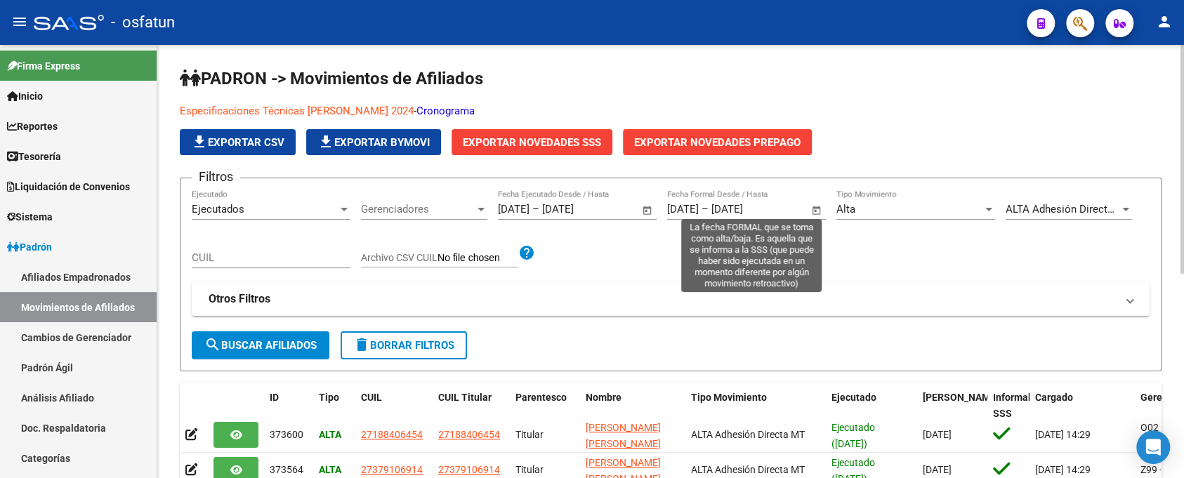
click at [794, 199] on div "01/09/2025 01/09/2025 – 30/09/2025 30/09/2025 Fecha Formal Desde / Hasta" at bounding box center [738, 205] width 142 height 30
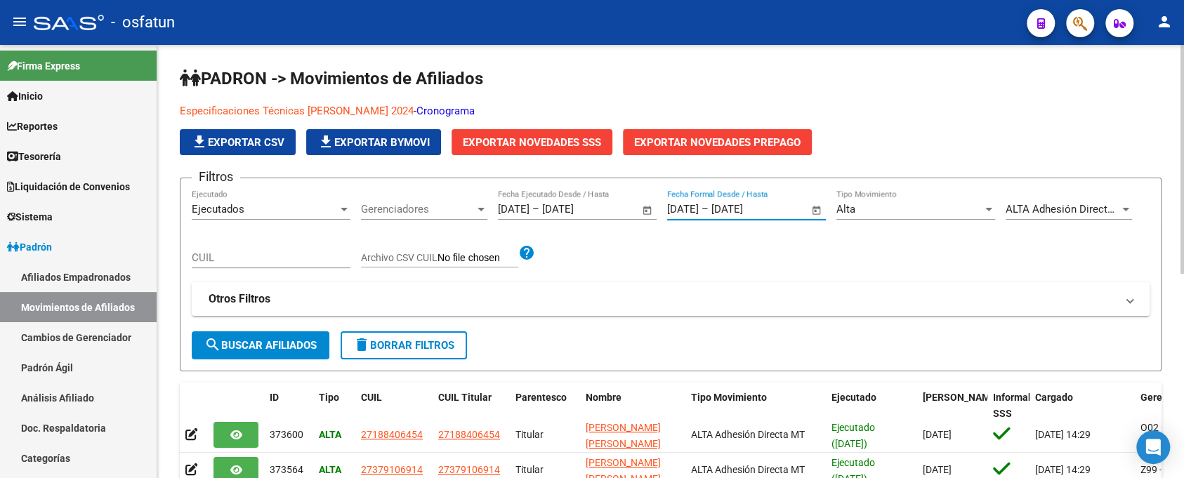
click at [779, 204] on input "[DATE]" at bounding box center [745, 209] width 68 height 13
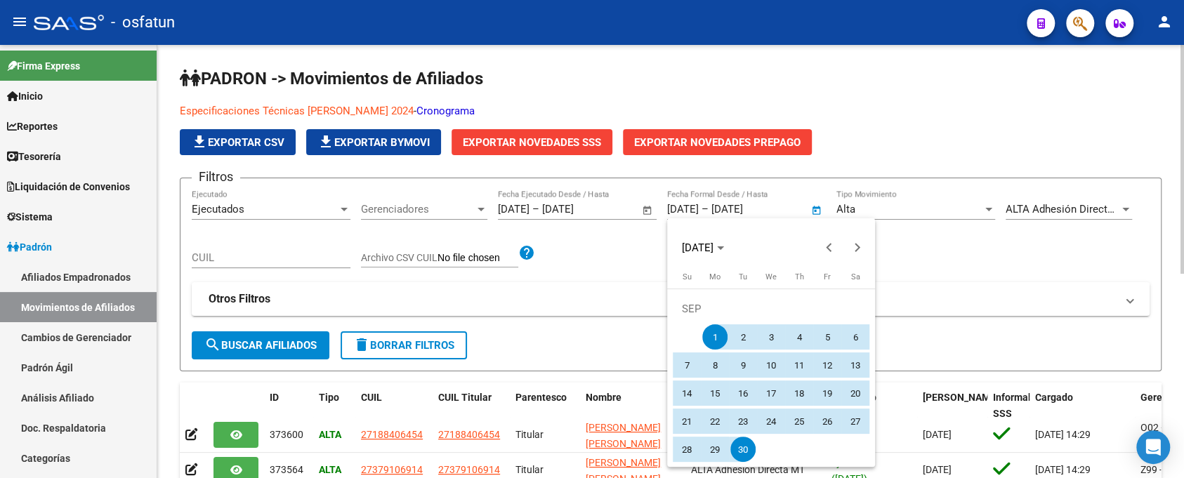
click at [791, 204] on div at bounding box center [592, 239] width 1184 height 478
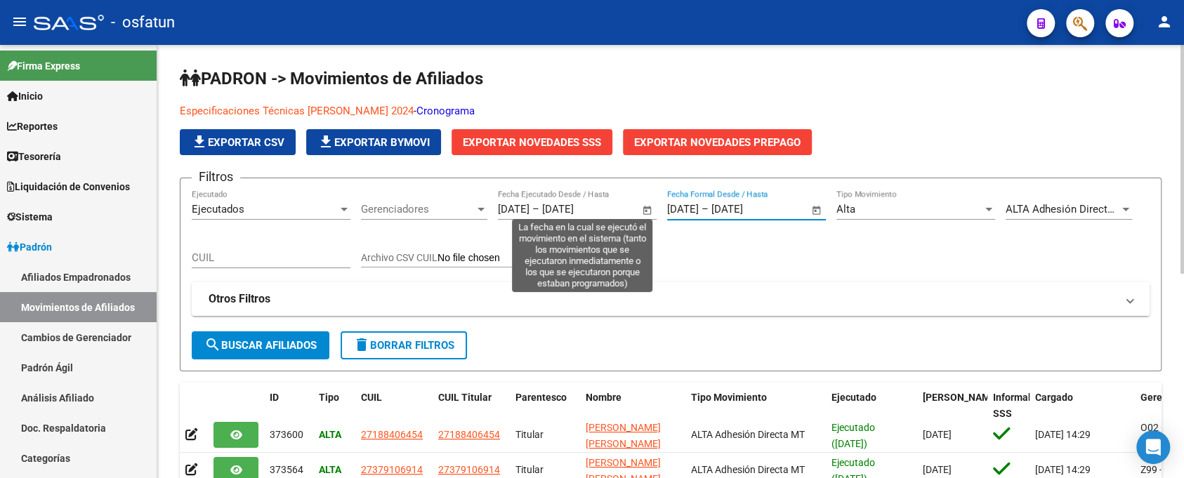
drag, startPoint x: 791, startPoint y: 204, endPoint x: 633, endPoint y: 204, distance: 157.3
click at [633, 204] on div "Filtros Ejecutados Ejecutado Gerenciadores Gerenciadores 01/09/2025 01/09/2025 …" at bounding box center [671, 261] width 958 height 142
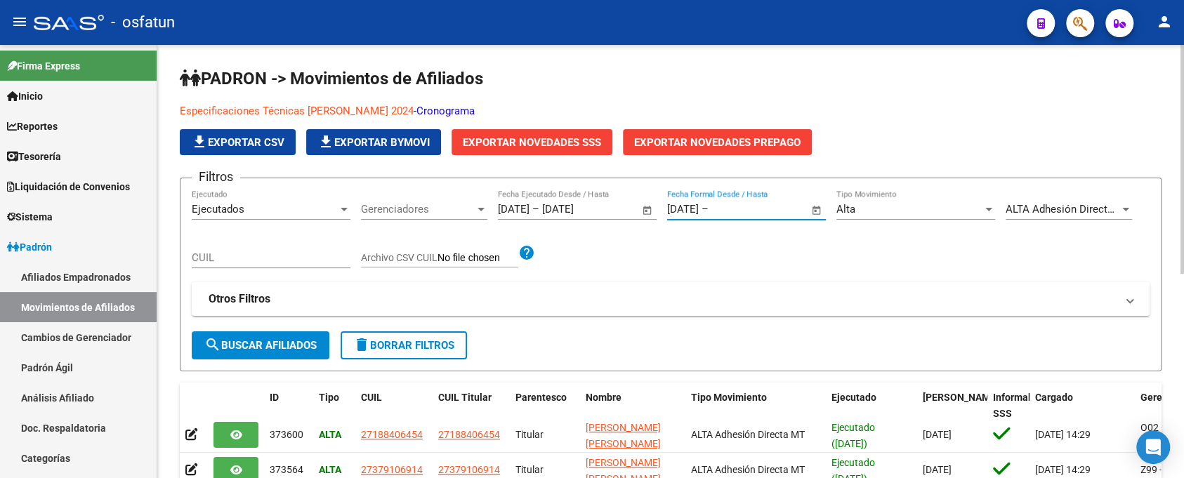
click at [689, 210] on input "[DATE]" at bounding box center [683, 209] width 32 height 13
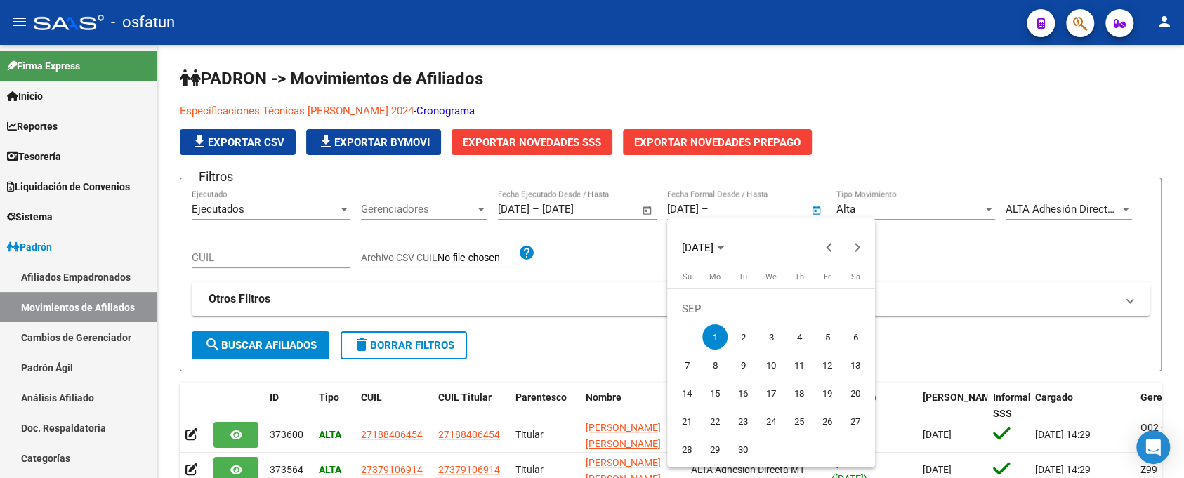
click at [689, 211] on div at bounding box center [592, 239] width 1184 height 478
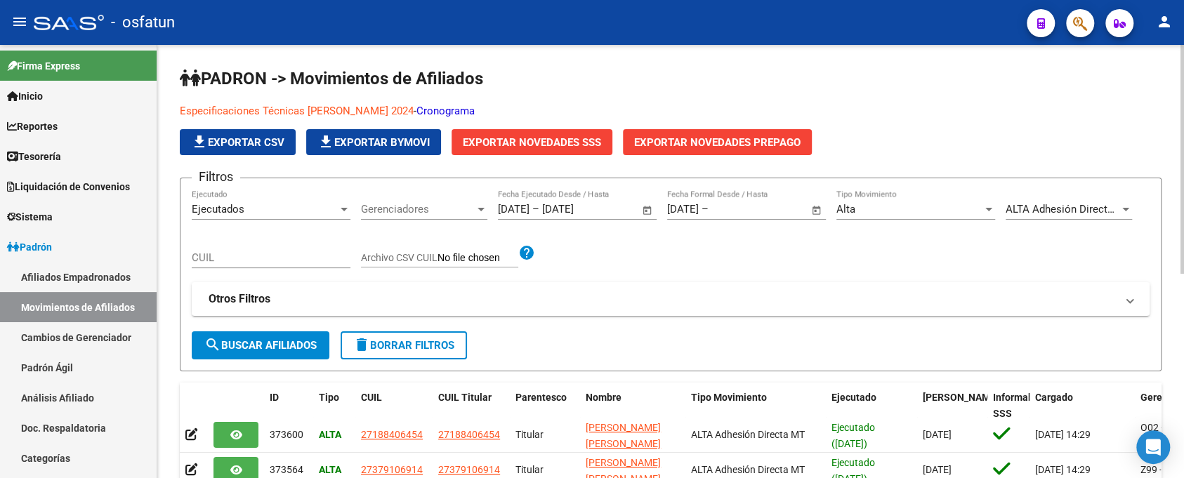
click at [699, 198] on div "01/09/2025 01/09/2025 – Fecha fin Fecha Formal Desde / Hasta" at bounding box center [738, 205] width 142 height 30
click at [699, 200] on div "01/09/2025 01/09/2025 – Fecha fin Fecha Formal Desde / Hasta" at bounding box center [738, 205] width 142 height 30
click at [695, 213] on input "[DATE]" at bounding box center [683, 209] width 32 height 13
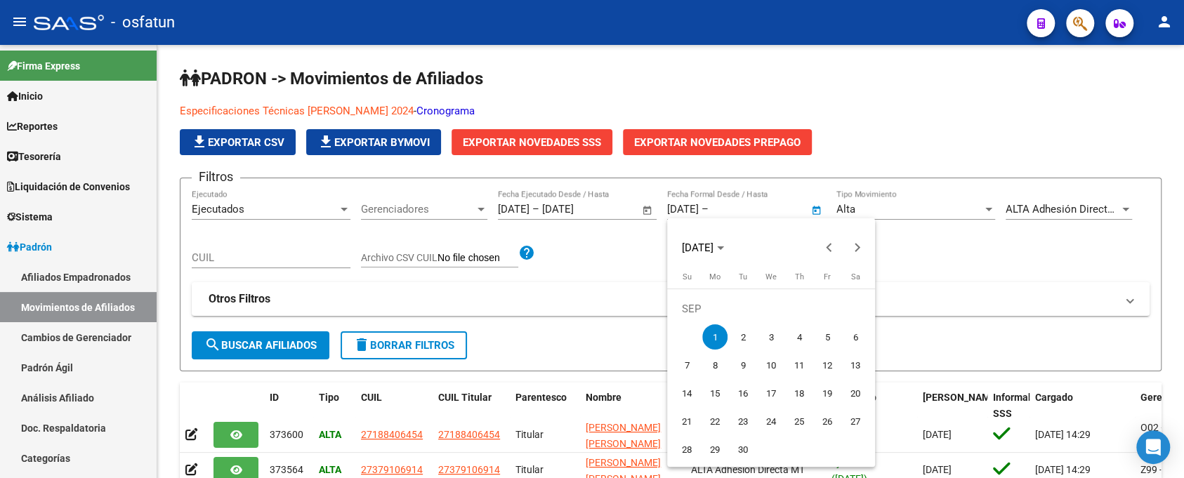
click at [695, 212] on div at bounding box center [592, 239] width 1184 height 478
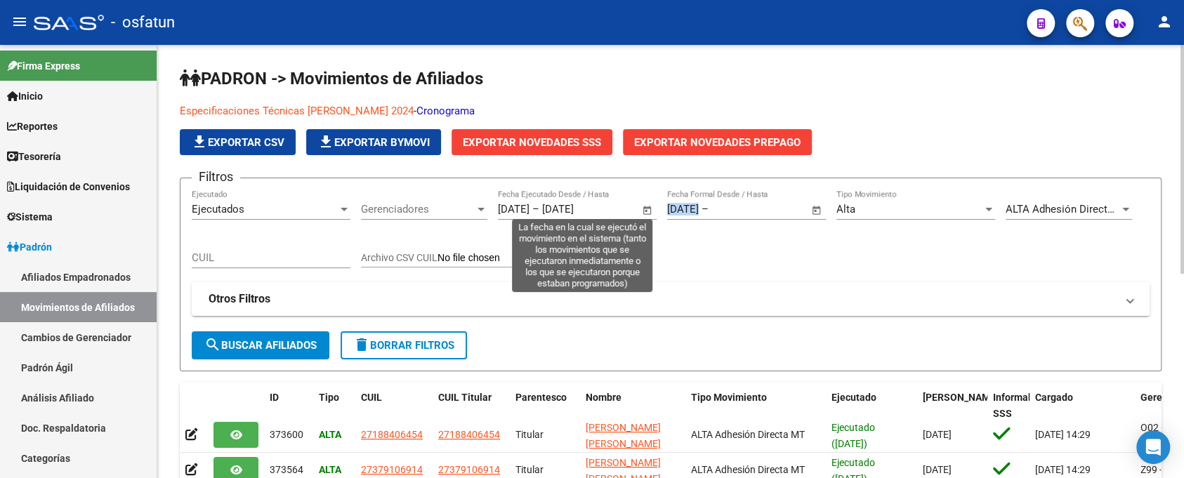
drag, startPoint x: 727, startPoint y: 208, endPoint x: 649, endPoint y: 214, distance: 78.2
click at [649, 213] on div "Filtros Ejecutados Ejecutado Gerenciadores Gerenciadores 01/09/2025 01/09/2025 …" at bounding box center [671, 261] width 958 height 142
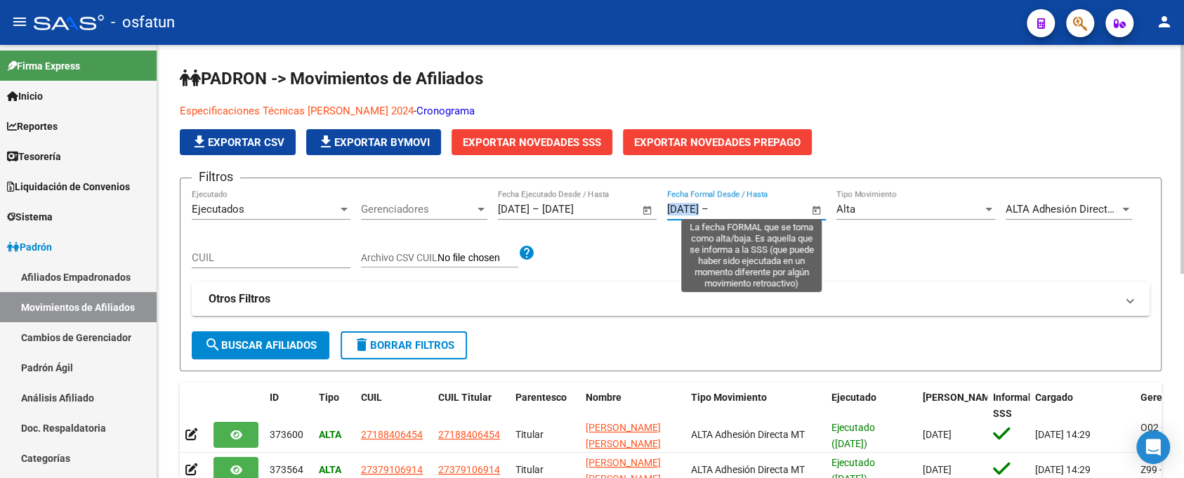
click at [689, 204] on input "[DATE]" at bounding box center [683, 209] width 32 height 13
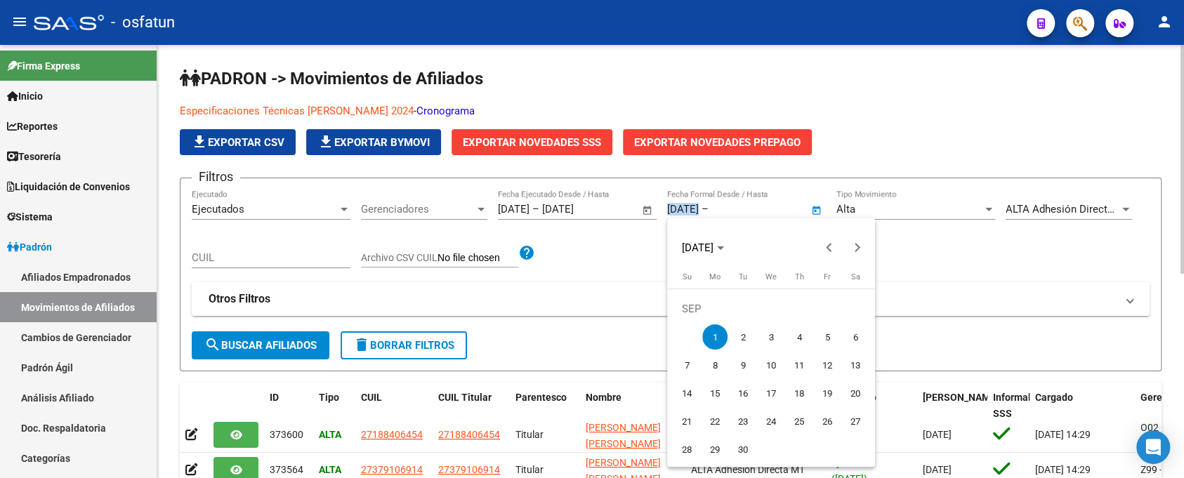
click at [689, 204] on div at bounding box center [592, 239] width 1184 height 478
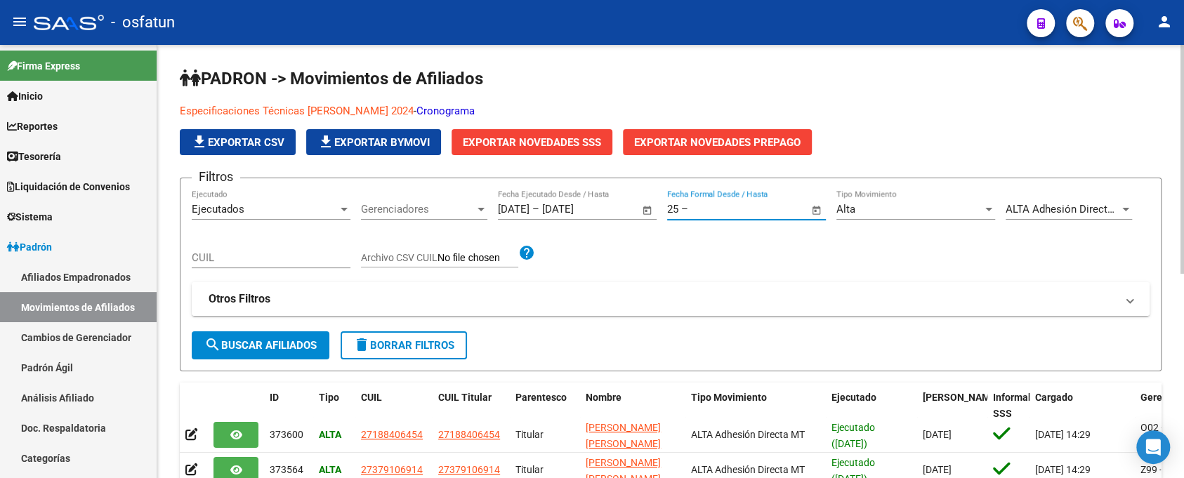
type input "5"
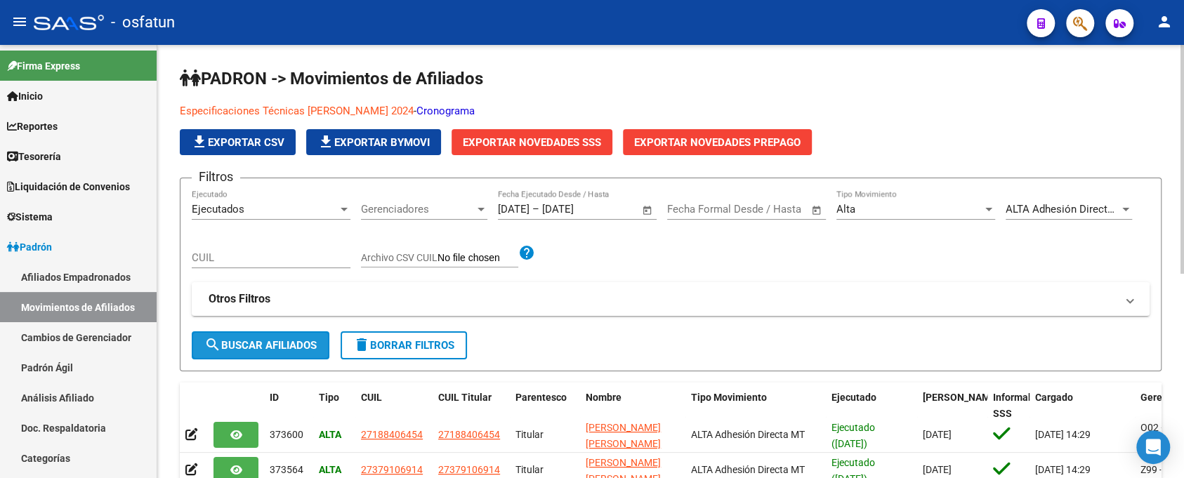
click at [296, 339] on span "search Buscar Afiliados" at bounding box center [260, 345] width 112 height 13
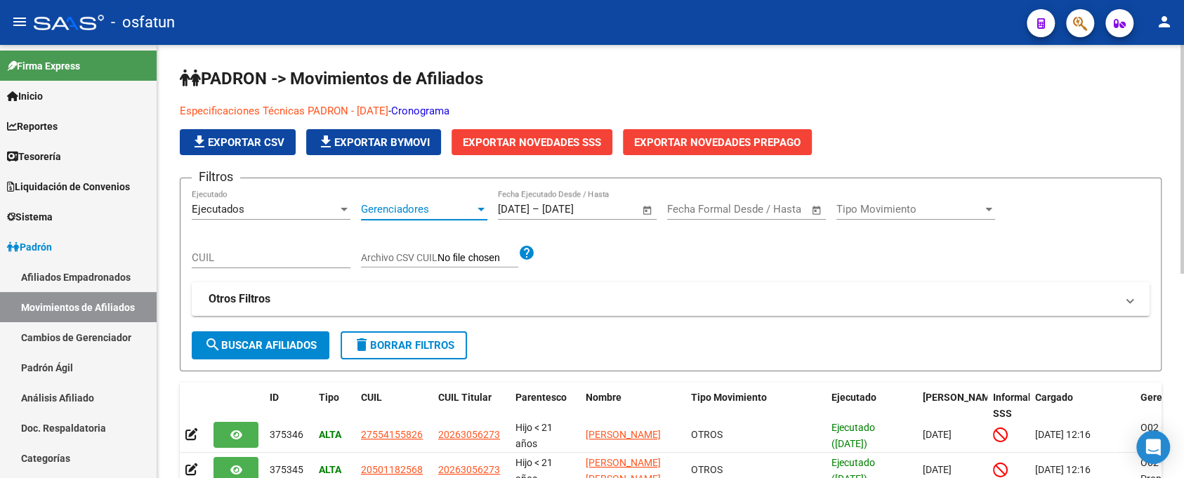
click at [403, 204] on span "Gerenciadores" at bounding box center [418, 209] width 114 height 13
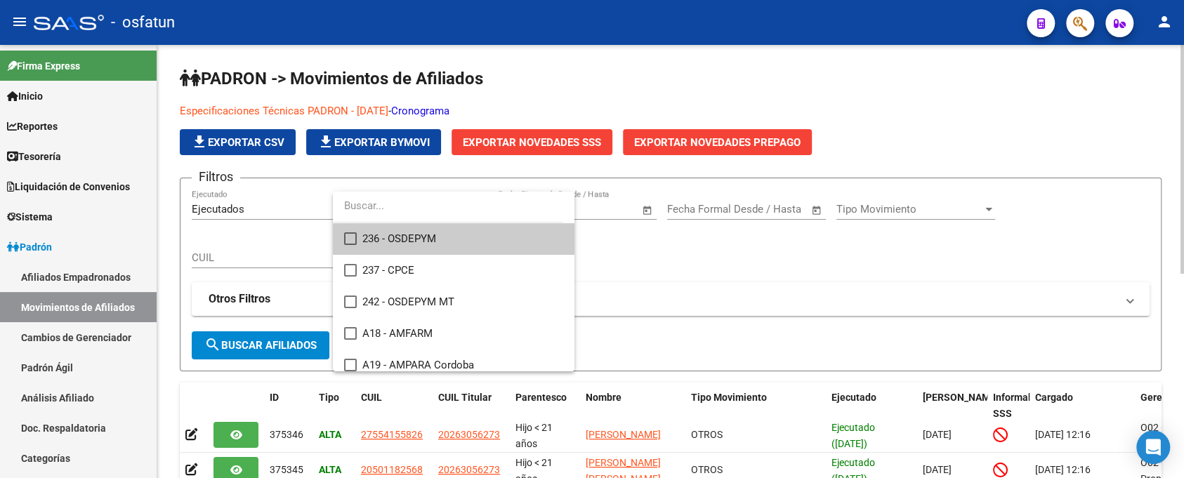
click at [637, 262] on div at bounding box center [592, 239] width 1184 height 478
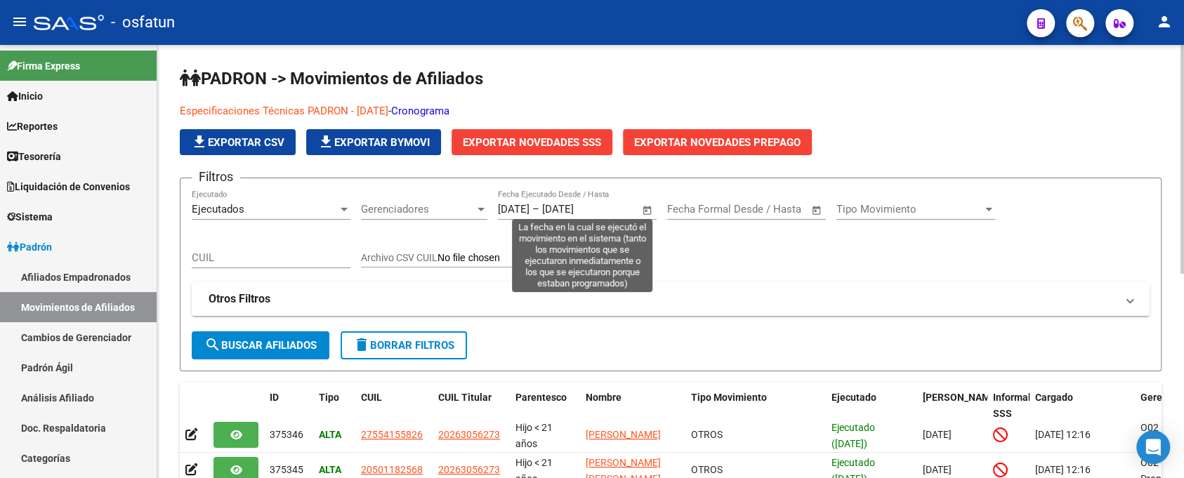
click at [652, 215] on span "Open calendar" at bounding box center [647, 210] width 34 height 34
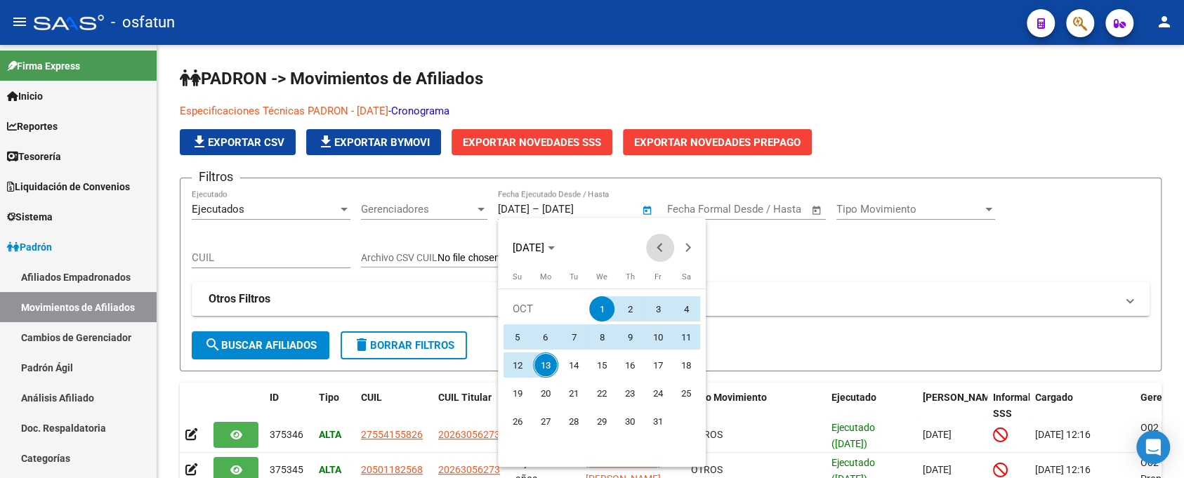
drag, startPoint x: 660, startPoint y: 239, endPoint x: 656, endPoint y: 267, distance: 27.6
click at [660, 240] on span "Previous month" at bounding box center [660, 248] width 28 height 28
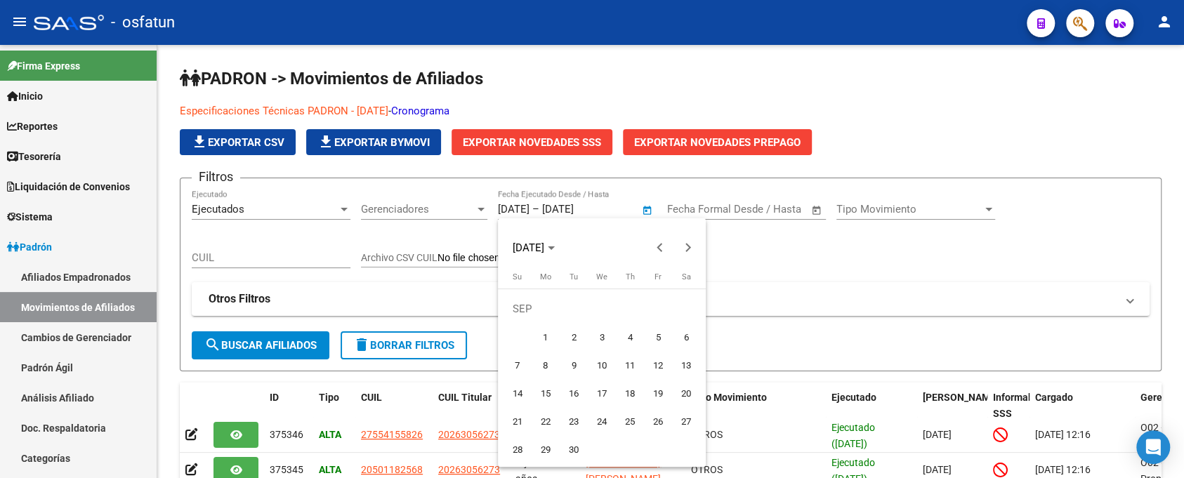
click at [549, 342] on span "1" at bounding box center [545, 336] width 25 height 25
type input "[DATE]"
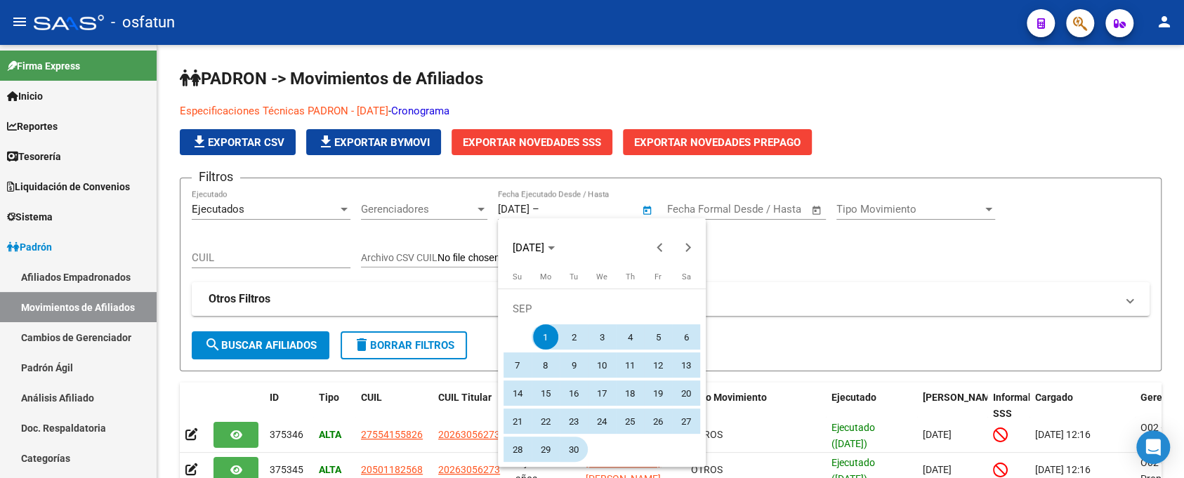
click at [578, 454] on span "30" at bounding box center [573, 449] width 25 height 25
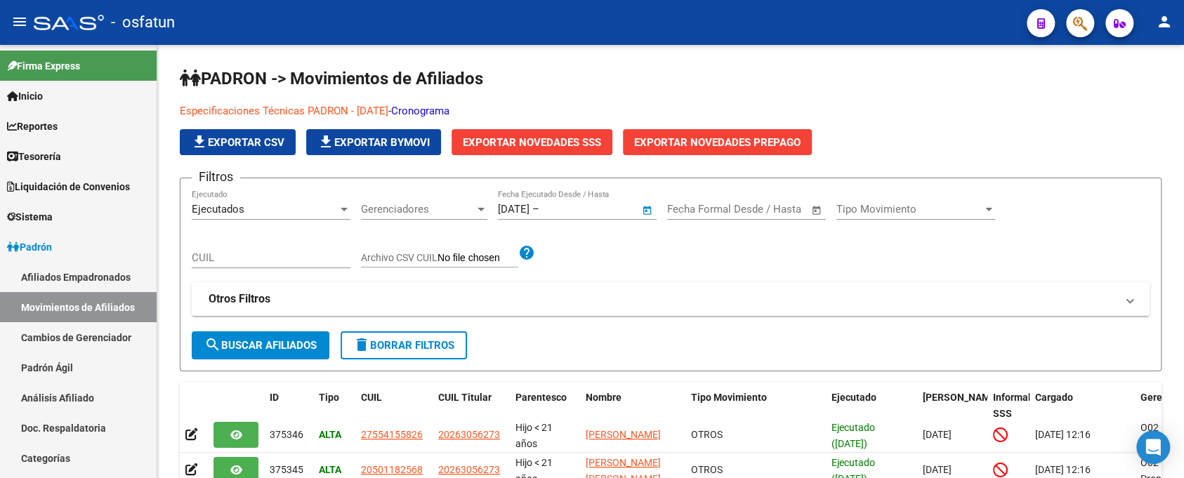
type input "[DATE]"
click at [899, 197] on div "Tipo Movimiento Tipo Movimiento" at bounding box center [915, 205] width 159 height 30
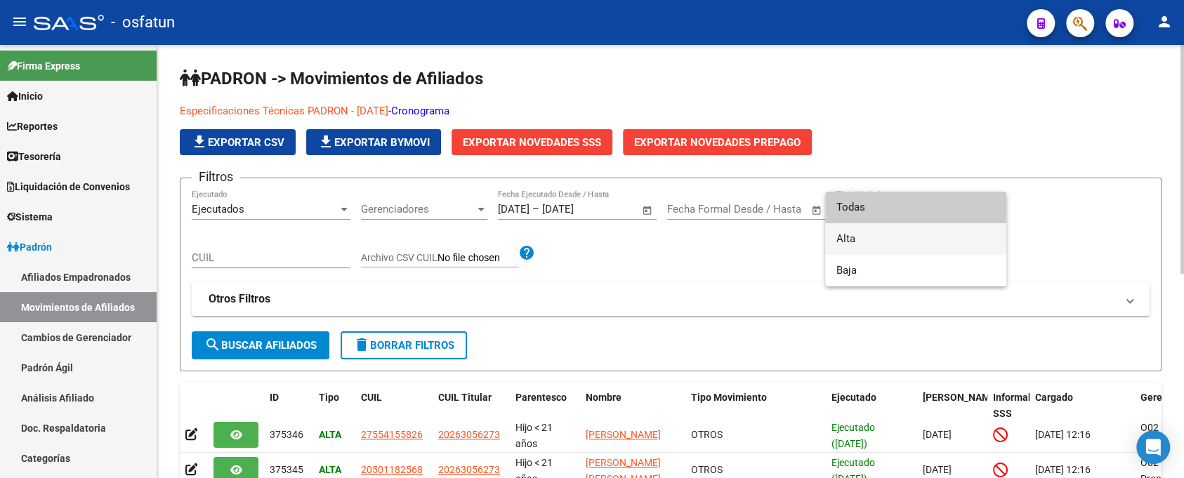
click at [906, 237] on span "Alta" at bounding box center [915, 239] width 159 height 32
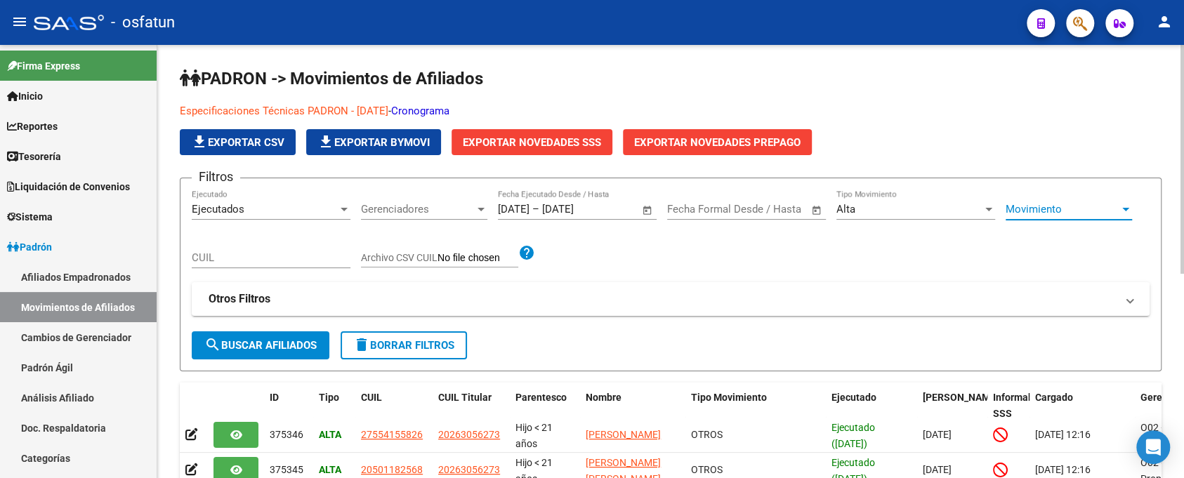
click at [1044, 204] on span "Movimiento" at bounding box center [1062, 209] width 114 height 13
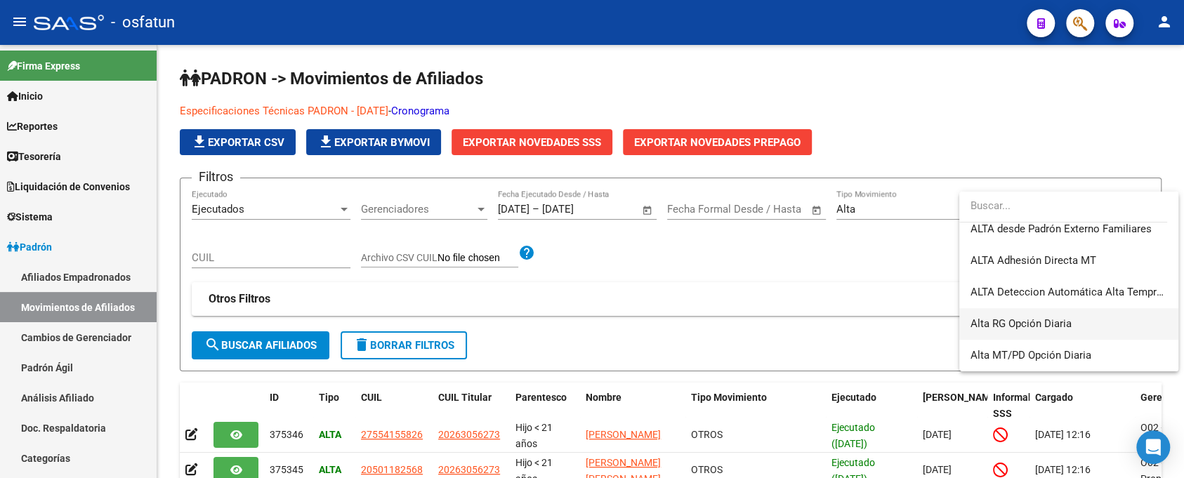
scroll to position [437, 0]
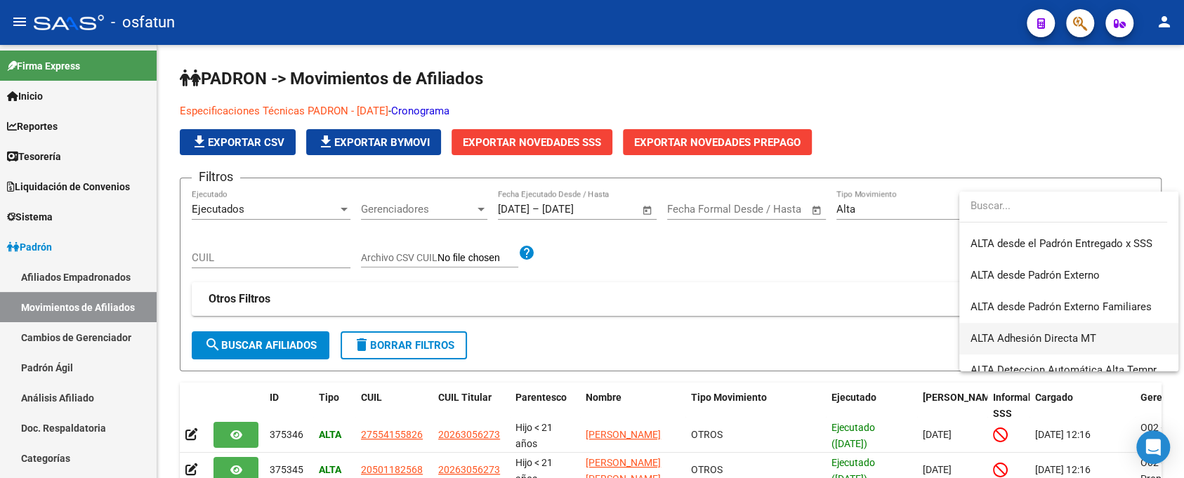
click at [1111, 334] on span "ALTA Adhesión Directa MT" at bounding box center [1068, 339] width 197 height 32
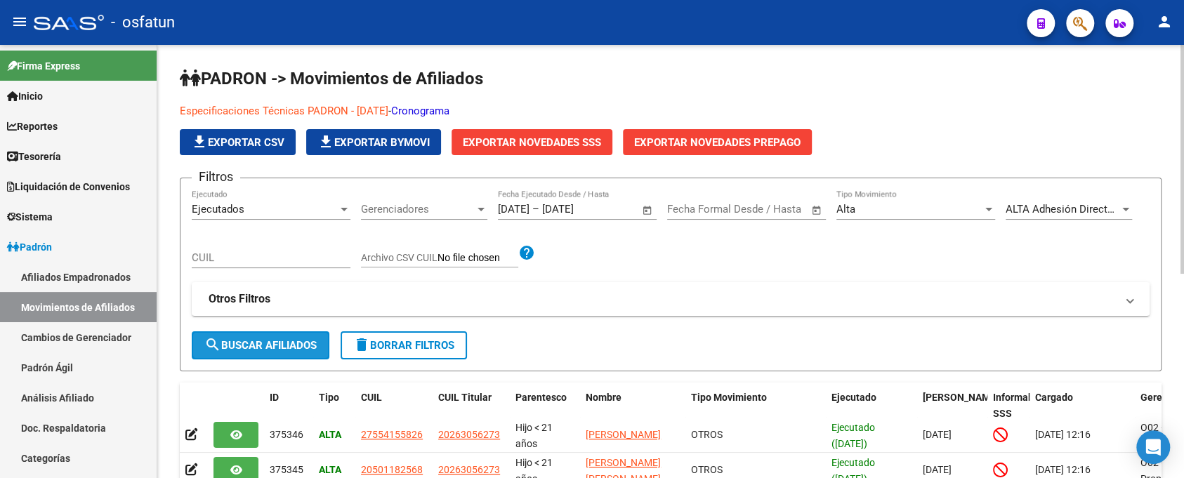
click at [299, 342] on span "search Buscar Afiliados" at bounding box center [260, 345] width 112 height 13
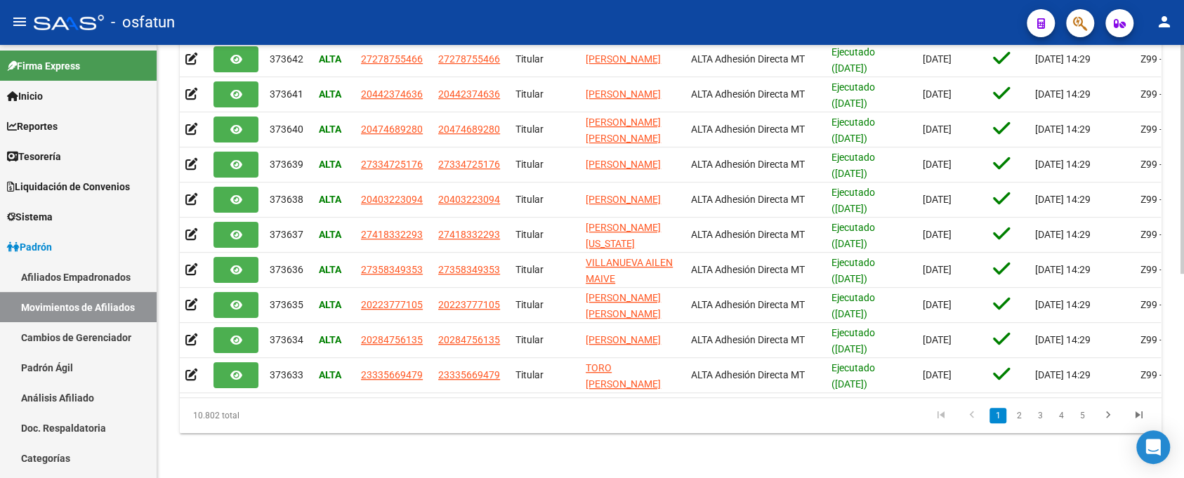
scroll to position [0, 0]
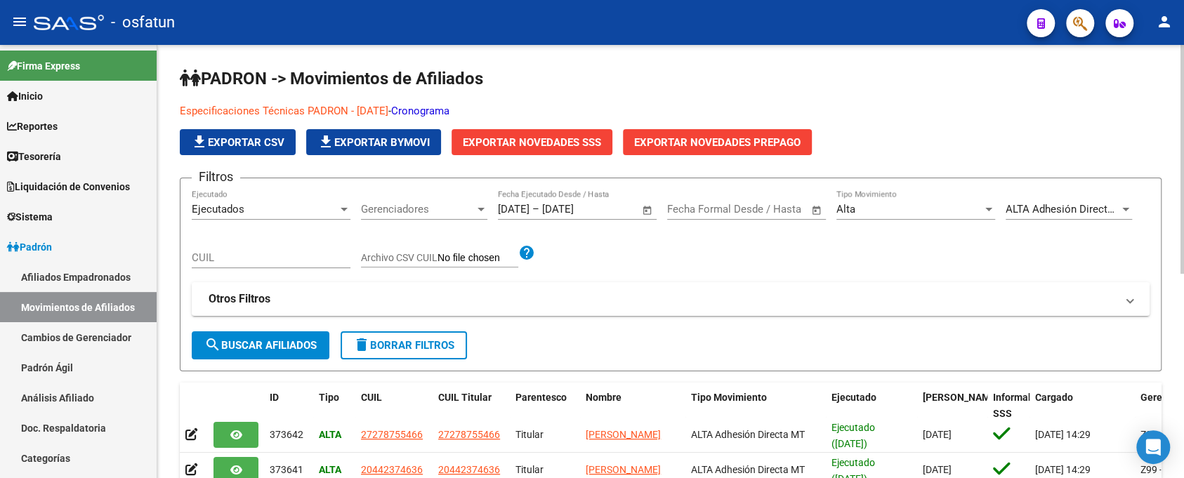
click at [554, 141] on span "Exportar Novedades SSS" at bounding box center [532, 142] width 138 height 13
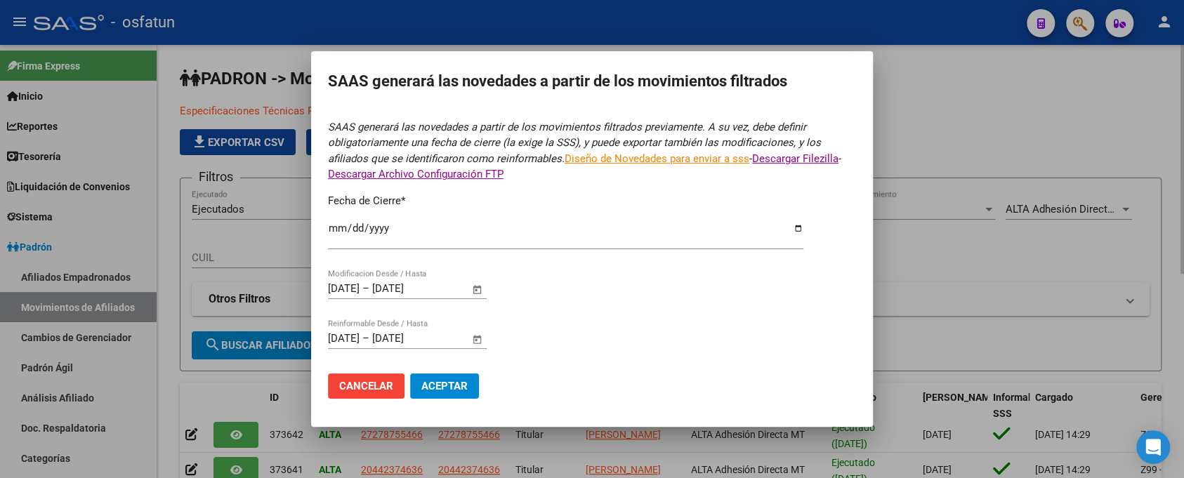
type input "[DATE]"
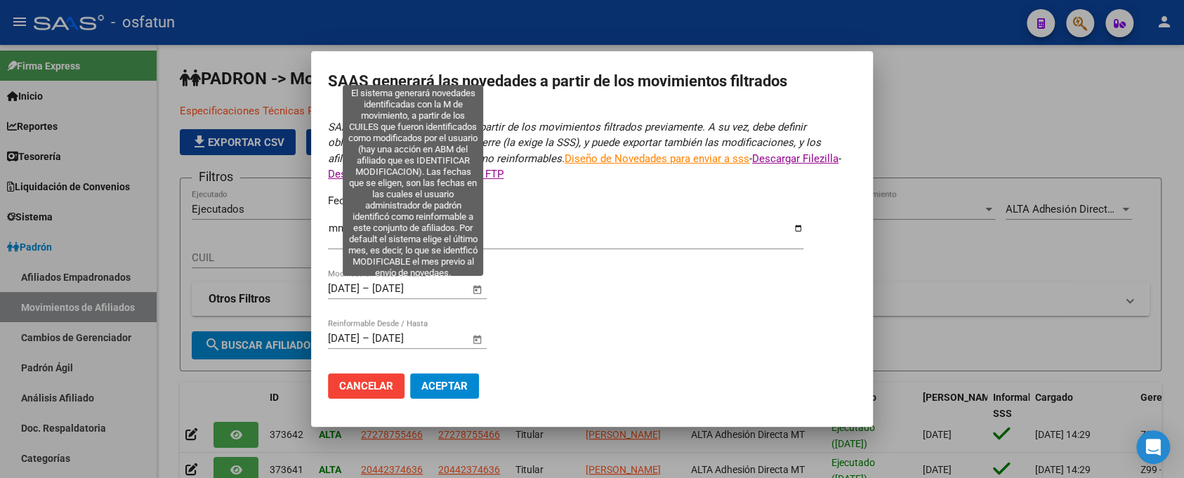
click at [475, 291] on span "Open calendar" at bounding box center [478, 289] width 34 height 34
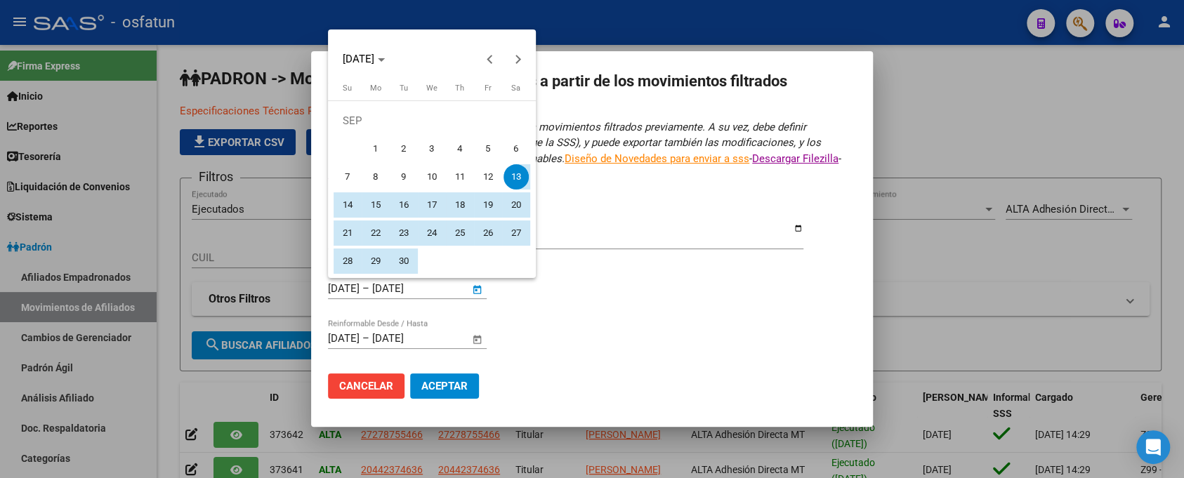
drag, startPoint x: 367, startPoint y: 145, endPoint x: 376, endPoint y: 156, distance: 13.9
click at [367, 144] on span "1" at bounding box center [375, 148] width 25 height 25
type input "[DATE]"
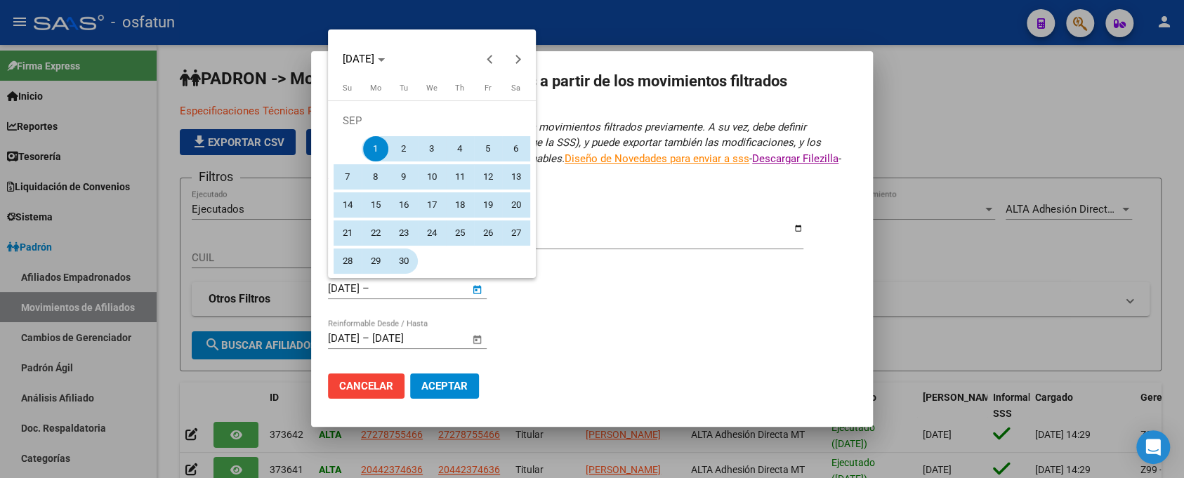
click at [399, 265] on span "30" at bounding box center [403, 261] width 25 height 25
type input "[DATE]"
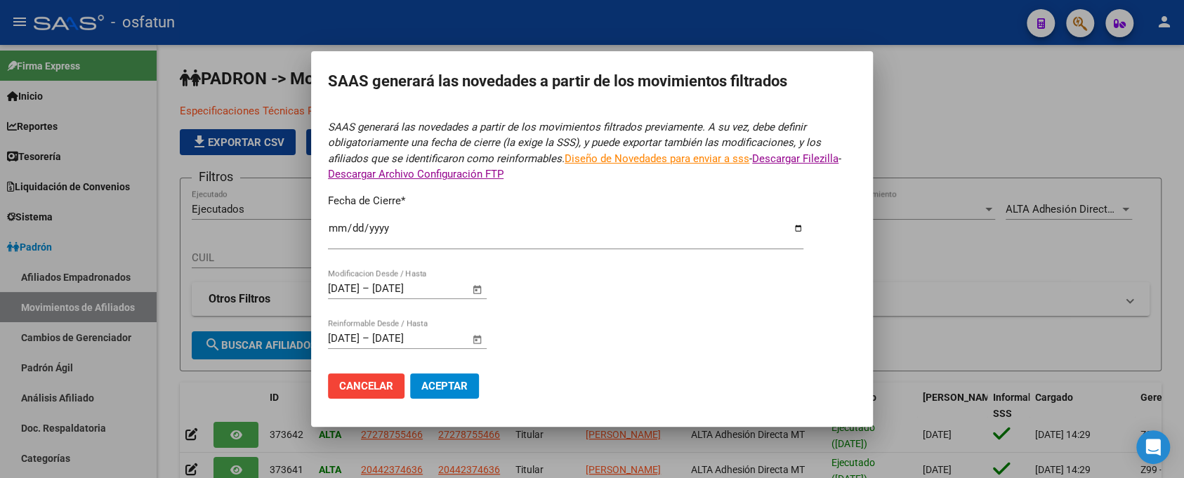
click at [586, 329] on form "SAAS generará las novedades a partir de los movimientos filtrados previamente. …" at bounding box center [592, 264] width 528 height 291
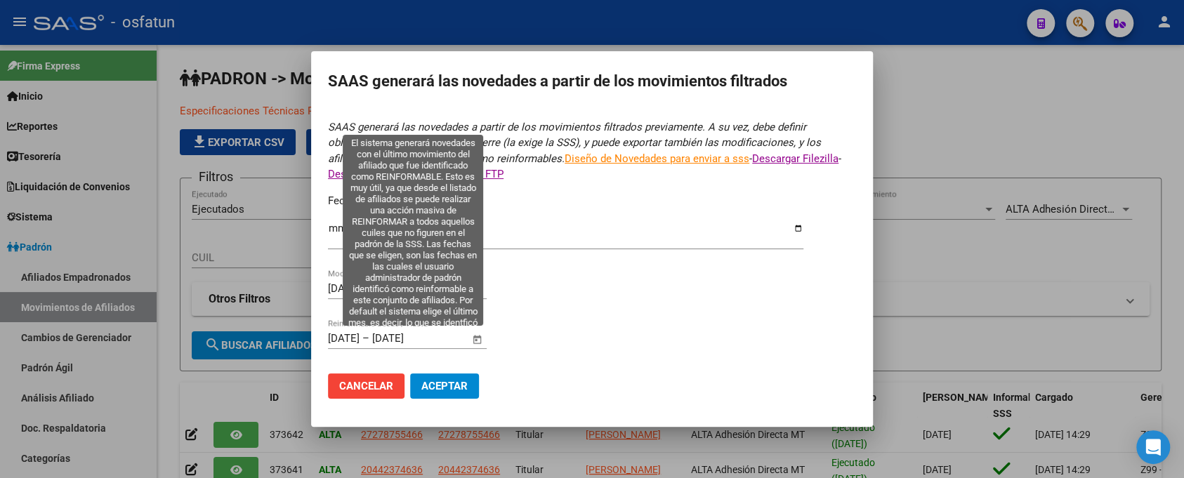
click at [478, 336] on span "Open calendar" at bounding box center [478, 339] width 34 height 34
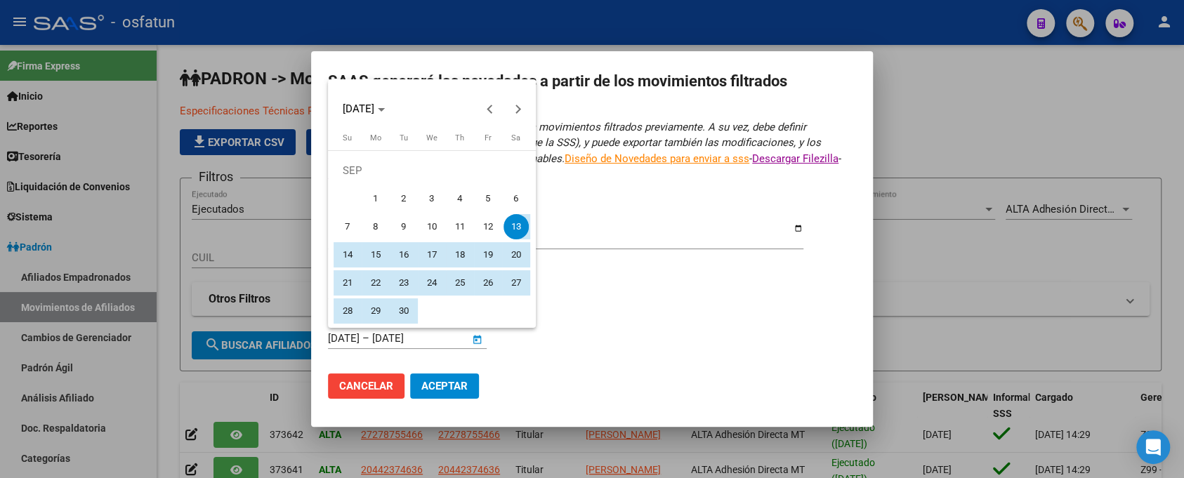
click at [371, 194] on span "1" at bounding box center [375, 198] width 25 height 25
type input "[DATE]"
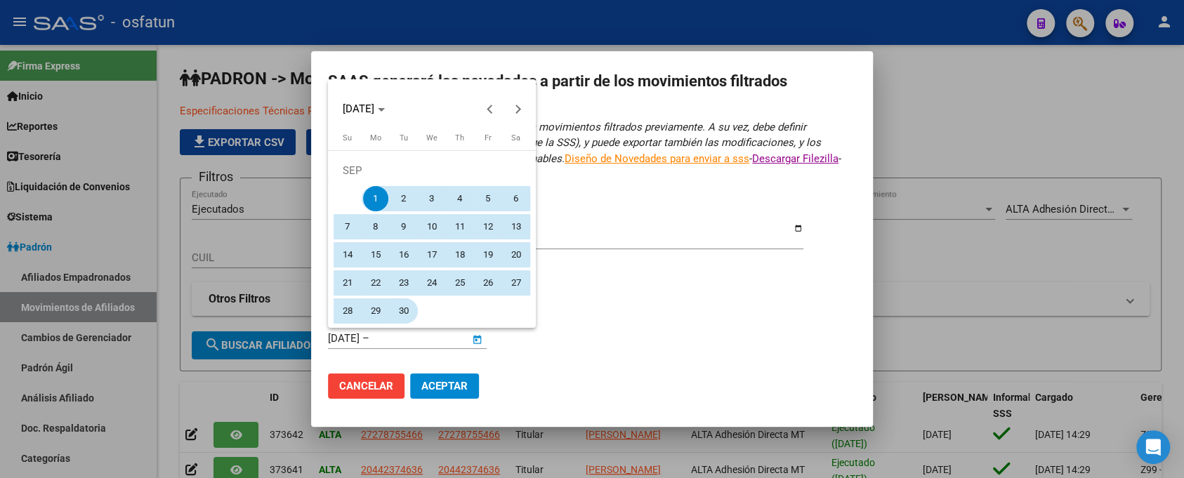
click at [403, 311] on span "30" at bounding box center [403, 310] width 25 height 25
type input "[DATE]"
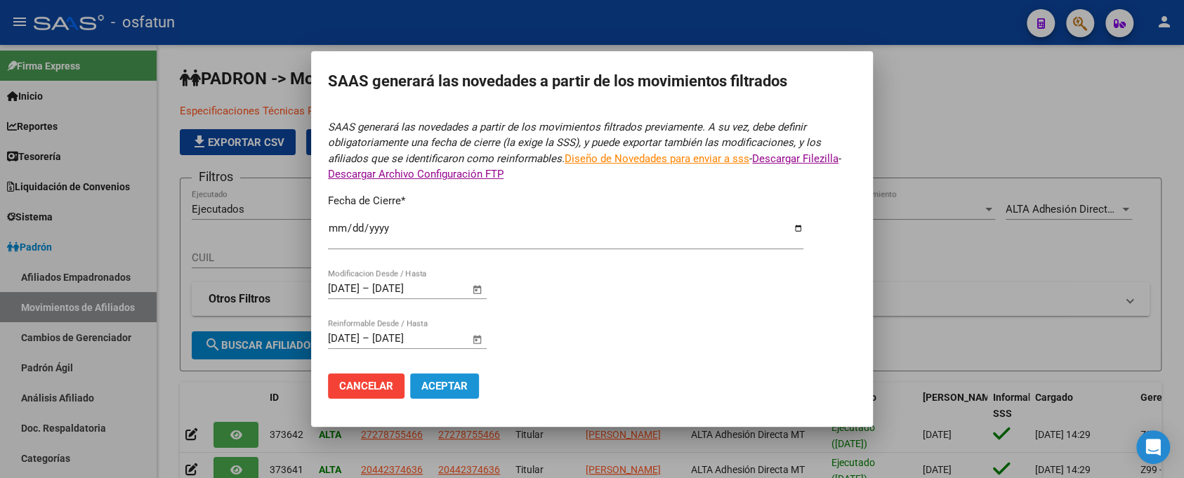
click at [449, 382] on span "Aceptar" at bounding box center [444, 386] width 46 height 13
